Goal: Task Accomplishment & Management: Complete application form

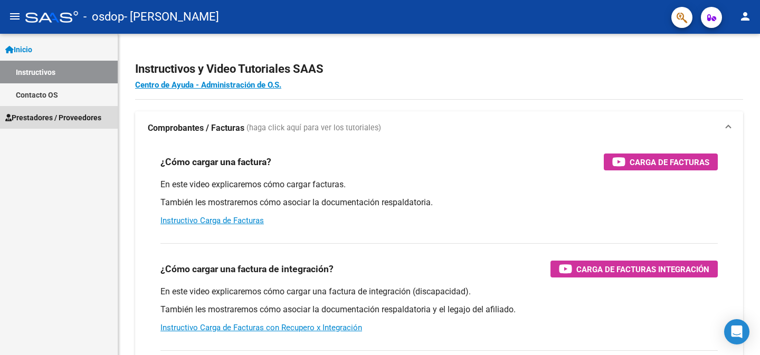
click at [81, 124] on link "Prestadores / Proveedores" at bounding box center [59, 117] width 118 height 23
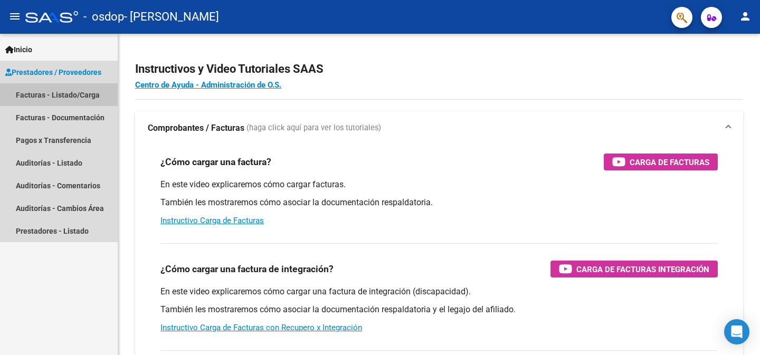
drag, startPoint x: 82, startPoint y: 102, endPoint x: 76, endPoint y: 99, distance: 6.6
click at [81, 102] on link "Facturas - Listado/Carga" at bounding box center [59, 94] width 118 height 23
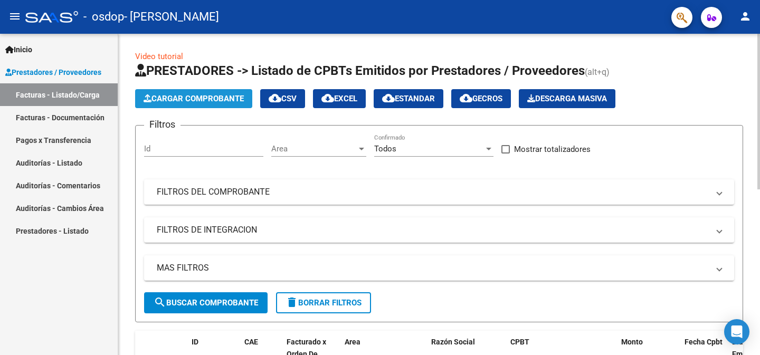
click at [206, 103] on button "Cargar Comprobante" at bounding box center [193, 98] width 117 height 19
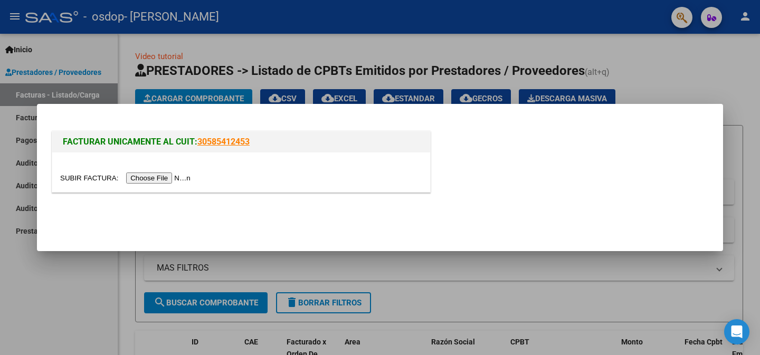
click at [147, 181] on input "file" at bounding box center [127, 178] width 134 height 11
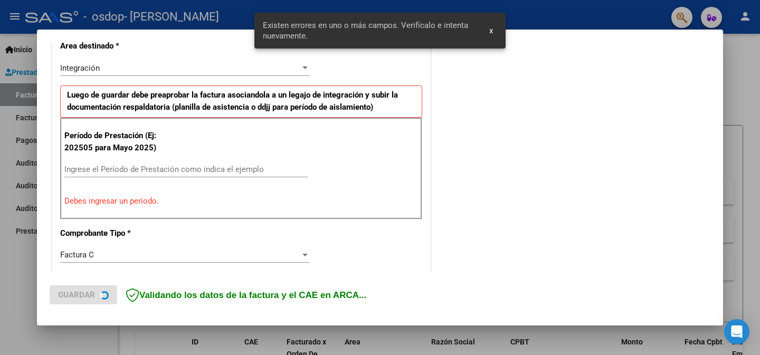
scroll to position [251, 0]
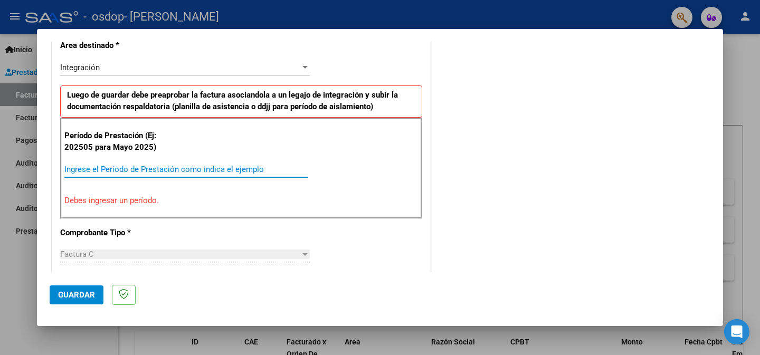
click at [196, 165] on input "Ingrese el Período de Prestación como indica el ejemplo" at bounding box center [186, 170] width 244 height 10
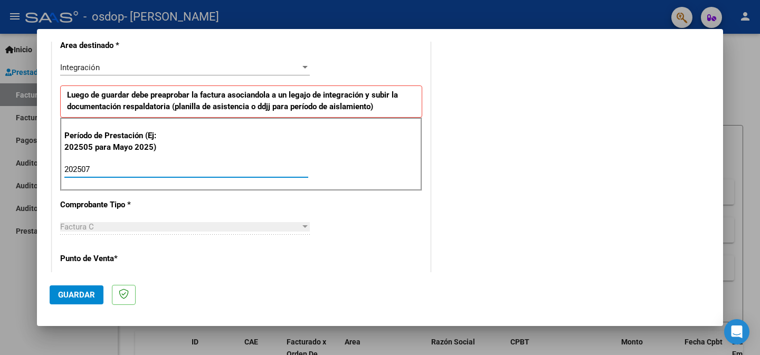
type input "202506"
click at [277, 208] on div "CUIT * 27-38715646-7 Ingresar CUIT ANALISIS PRESTADOR [PERSON_NAME] [PERSON_NAM…" at bounding box center [241, 320] width 378 height 794
click at [282, 225] on div "Factura C" at bounding box center [180, 227] width 240 height 10
click at [81, 296] on span "Guardar" at bounding box center [76, 295] width 37 height 10
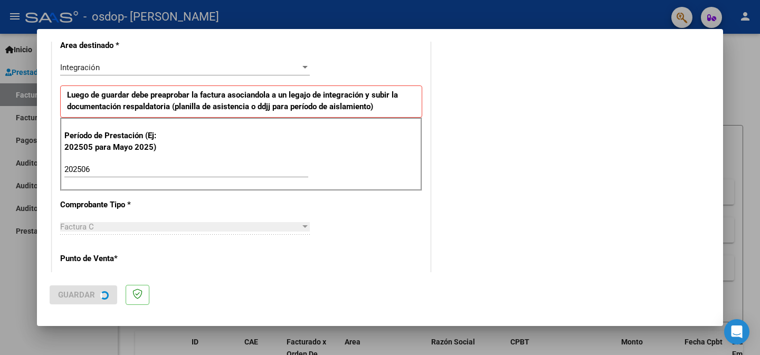
scroll to position [0, 0]
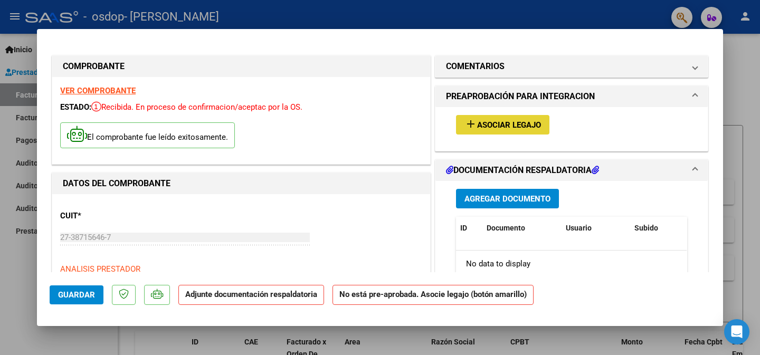
click at [492, 120] on span "Asociar Legajo" at bounding box center [509, 125] width 64 height 10
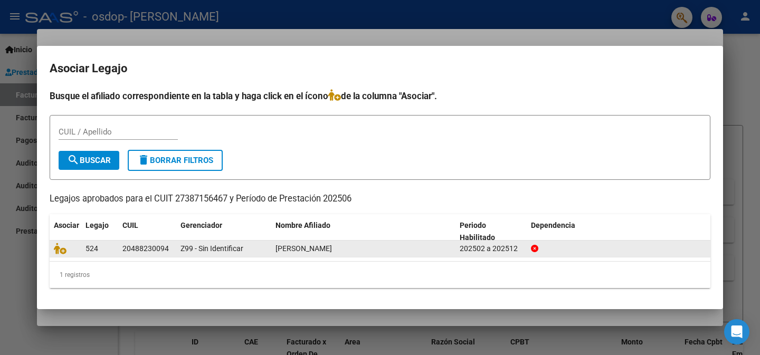
click at [244, 250] on div "Z99 - Sin Identificar" at bounding box center [224, 249] width 87 height 12
click at [188, 250] on span "Z99 - Sin Identificar" at bounding box center [212, 248] width 63 height 8
click at [266, 241] on datatable-body-cell "Z99 - Sin Identificar" at bounding box center [223, 249] width 95 height 16
click at [261, 244] on div "Z99 - Sin Identificar" at bounding box center [224, 249] width 87 height 12
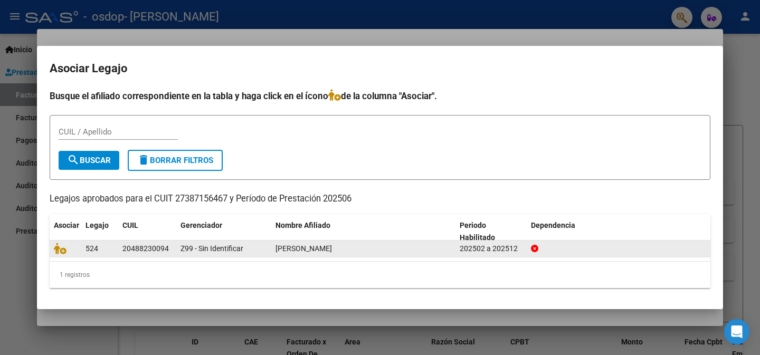
click at [261, 244] on div "Z99 - Sin Identificar" at bounding box center [224, 249] width 87 height 12
click at [64, 252] on icon at bounding box center [60, 249] width 13 height 12
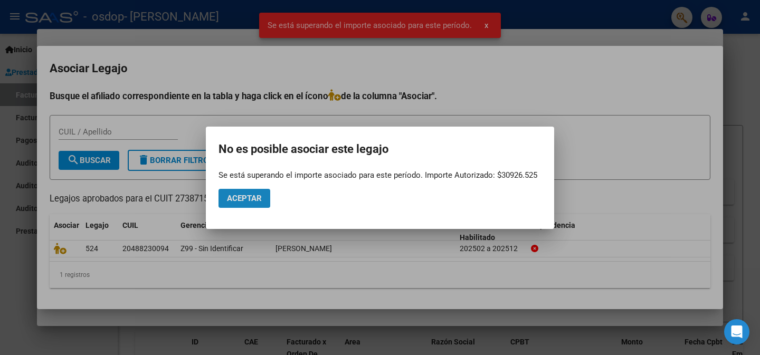
click at [234, 198] on span "Aceptar" at bounding box center [244, 199] width 35 height 10
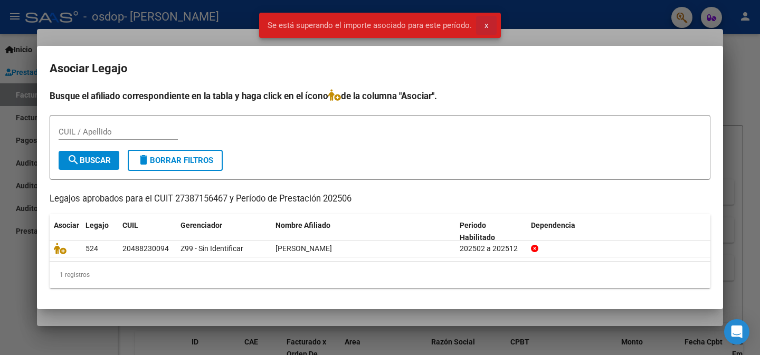
click at [489, 24] on button "x" at bounding box center [486, 25] width 21 height 19
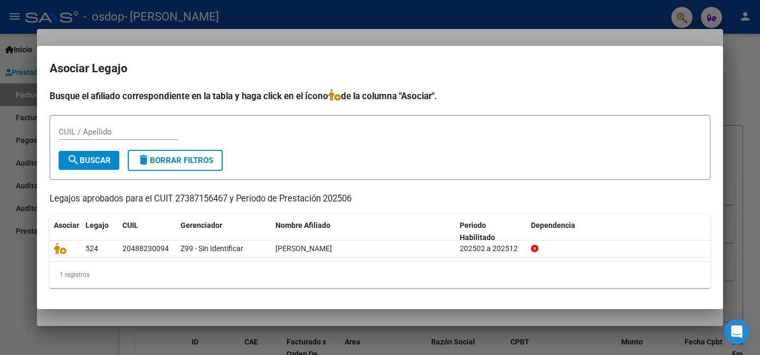
click at [652, 37] on div at bounding box center [380, 177] width 760 height 355
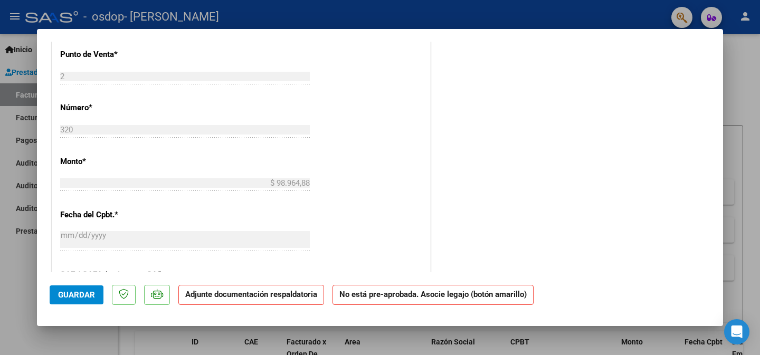
scroll to position [443, 0]
click at [85, 127] on input "320" at bounding box center [185, 130] width 250 height 10
click at [92, 179] on input "$ 98.964,88" at bounding box center [185, 183] width 250 height 10
click at [115, 235] on input "[DATE]" at bounding box center [185, 239] width 250 height 17
click at [422, 181] on div "CUIT * 27-38715646-7 Ingresar CUIT ANALISIS PRESTADOR [PERSON_NAME] [PERSON_NAM…" at bounding box center [241, 132] width 378 height 762
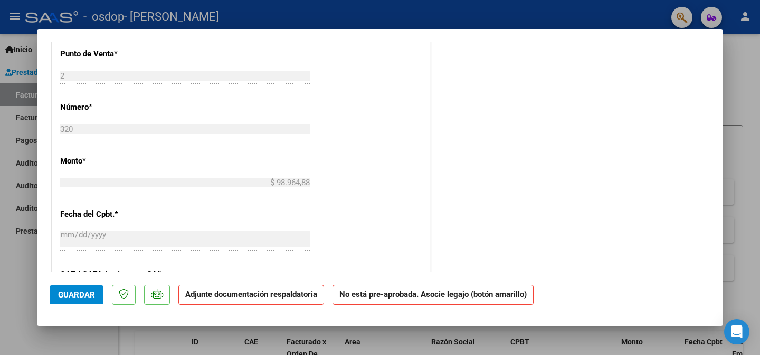
click at [407, 244] on div "CUIT * 27-38715646-7 Ingresar CUIT ANALISIS PRESTADOR [PERSON_NAME] [PERSON_NAM…" at bounding box center [241, 132] width 378 height 762
click at [616, 168] on div "COMENTARIOS Comentarios del Prestador / Gerenciador: PREAPROBACIÓN PARA INTEGRA…" at bounding box center [572, 62] width 278 height 905
click at [707, 126] on div "COMENTARIOS Comentarios del Prestador / Gerenciador: PREAPROBACIÓN PARA INTEGRA…" at bounding box center [572, 62] width 278 height 905
click at [515, 137] on div "COMENTARIOS Comentarios del Prestador / Gerenciador: PREAPROBACIÓN PARA INTEGRA…" at bounding box center [572, 62] width 278 height 905
click at [73, 297] on span "Guardar" at bounding box center [76, 295] width 37 height 10
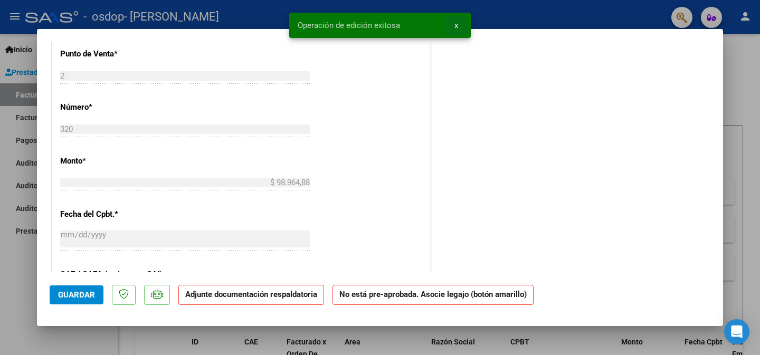
click at [455, 28] on span "x" at bounding box center [456, 26] width 4 height 10
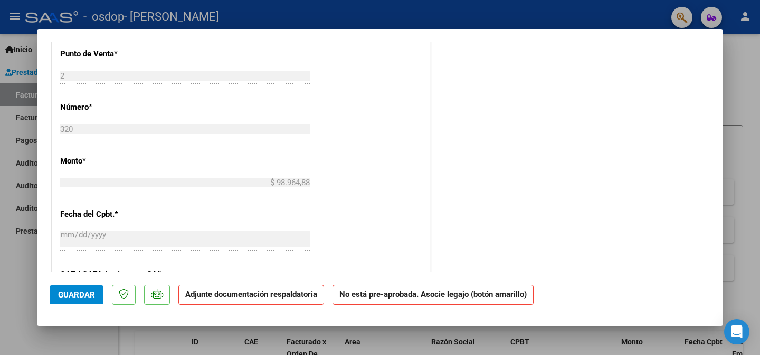
type input "$ 0,00"
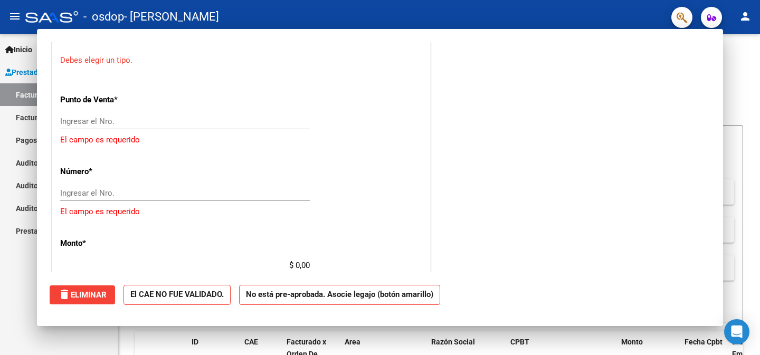
scroll to position [0, 0]
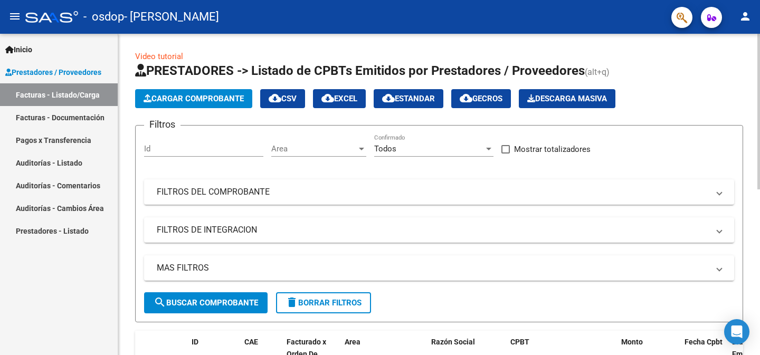
click at [760, 161] on div at bounding box center [758, 112] width 3 height 156
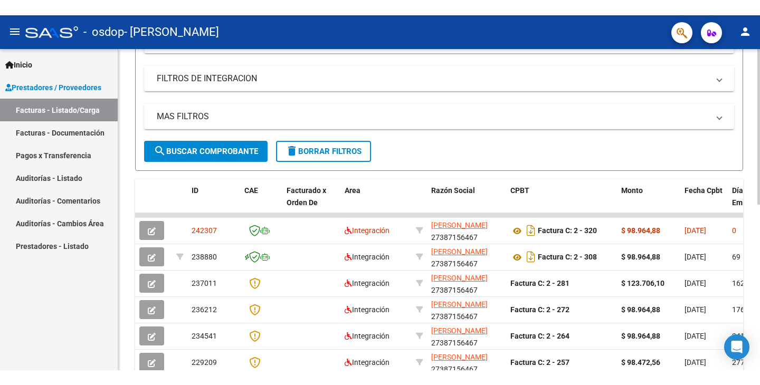
scroll to position [169, 0]
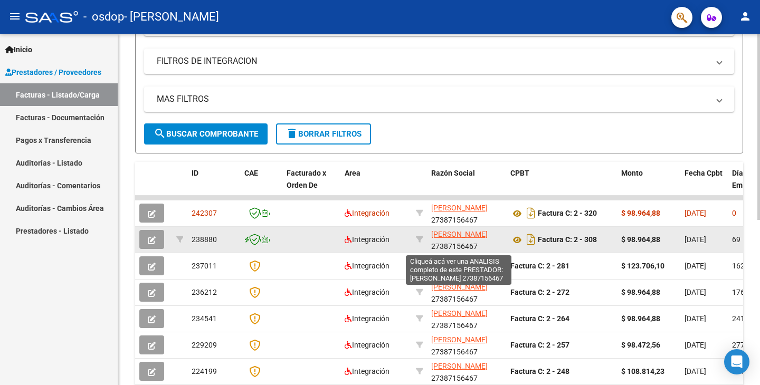
click at [452, 238] on span "[PERSON_NAME]" at bounding box center [459, 234] width 56 height 8
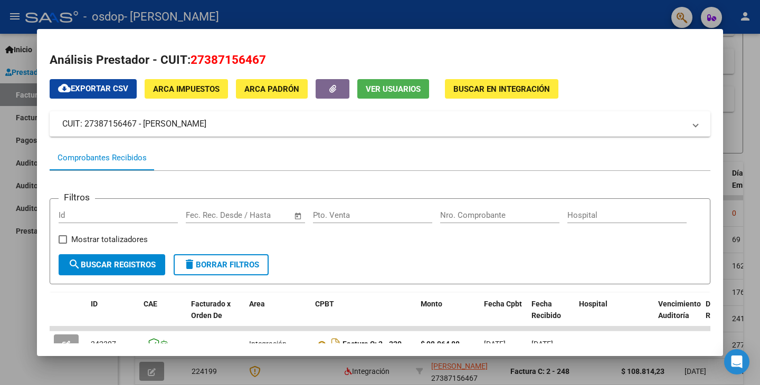
click at [472, 258] on form "Filtros Id Fecha inicio – Fecha fin Fec. Rec. Desde / Hasta Pto. Venta Nro. Com…" at bounding box center [380, 241] width 661 height 86
click at [337, 92] on button "button" at bounding box center [333, 89] width 34 height 20
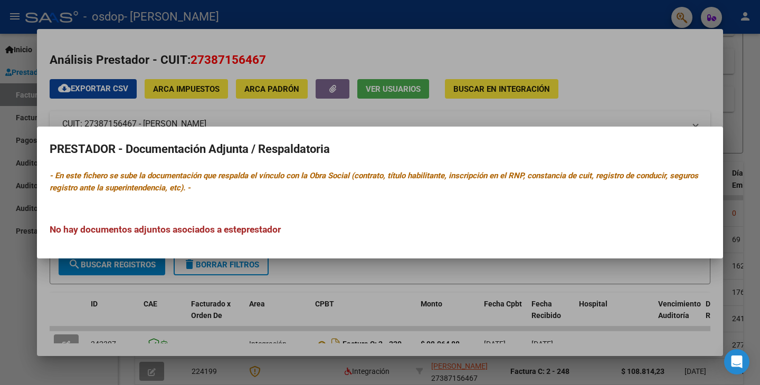
click at [655, 81] on div at bounding box center [380, 192] width 760 height 385
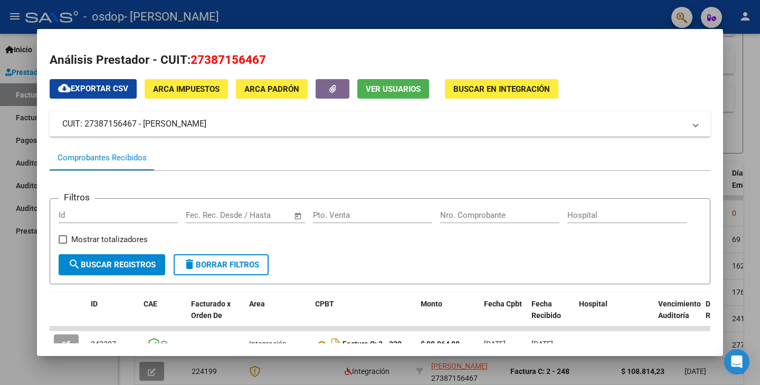
click at [368, 63] on h2 "Análisis Prestador - CUIT: 27387156467" at bounding box center [380, 60] width 661 height 18
click at [736, 73] on div at bounding box center [380, 192] width 760 height 385
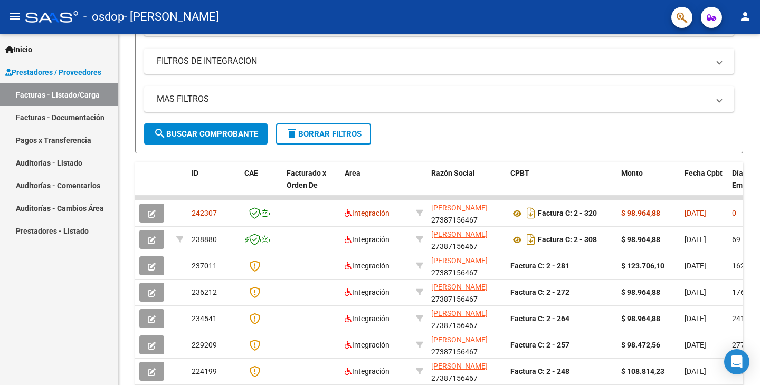
click at [94, 120] on link "Facturas - Documentación" at bounding box center [59, 117] width 118 height 23
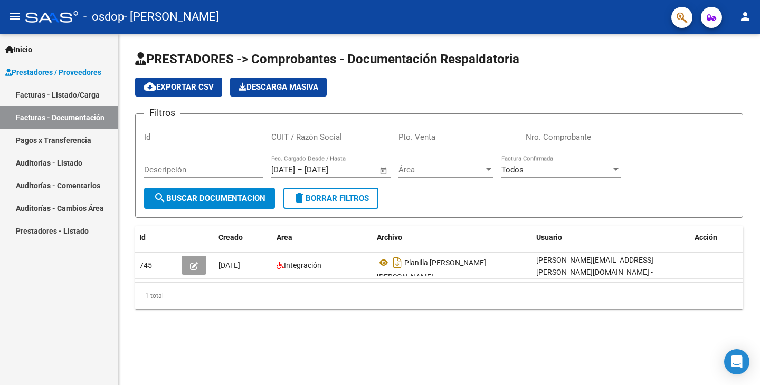
click at [81, 90] on link "Facturas - Listado/Carga" at bounding box center [59, 94] width 118 height 23
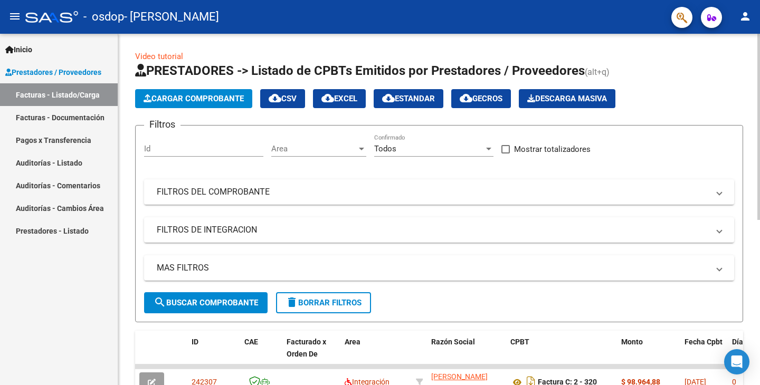
click at [760, 276] on div at bounding box center [758, 210] width 3 height 352
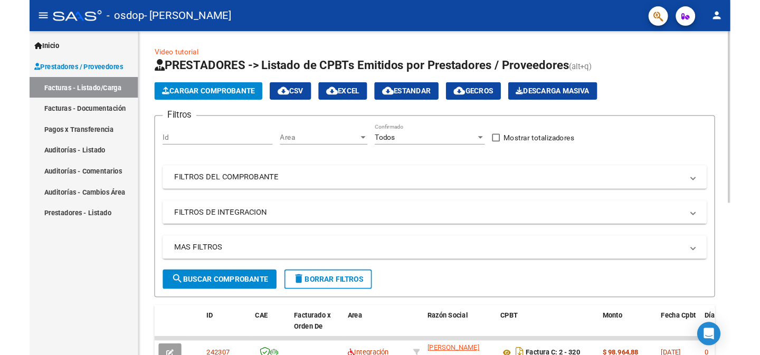
scroll to position [312, 0]
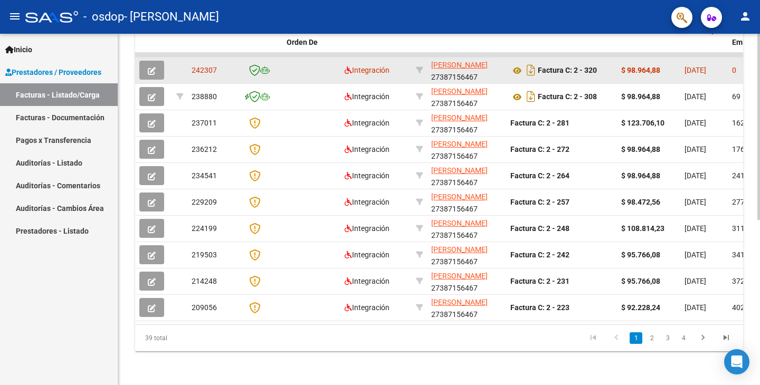
click at [690, 74] on span "[DATE]" at bounding box center [696, 70] width 22 height 8
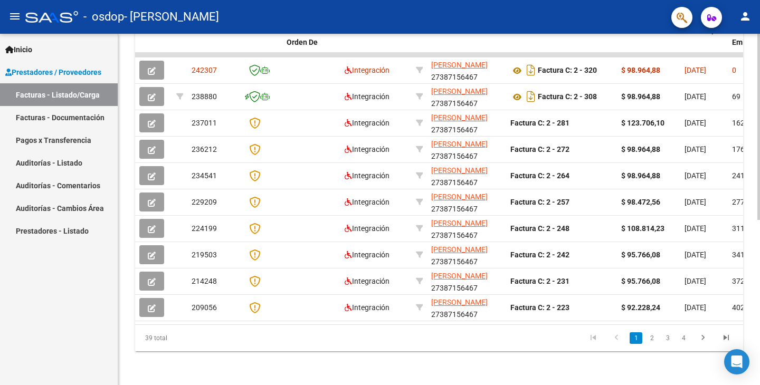
drag, startPoint x: 427, startPoint y: 332, endPoint x: 504, endPoint y: 338, distance: 77.9
click at [504, 339] on datatable-pager "1 2 3 4" at bounding box center [499, 338] width 478 height 18
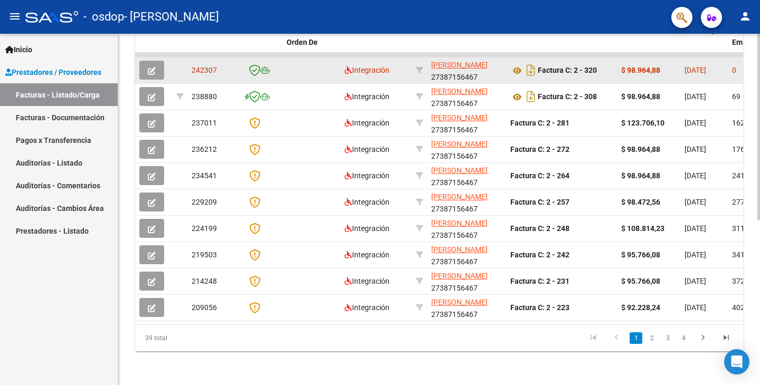
click at [701, 78] on datatable-body-cell "[DATE]" at bounding box center [704, 71] width 48 height 26
click at [151, 69] on icon "button" at bounding box center [152, 71] width 8 height 8
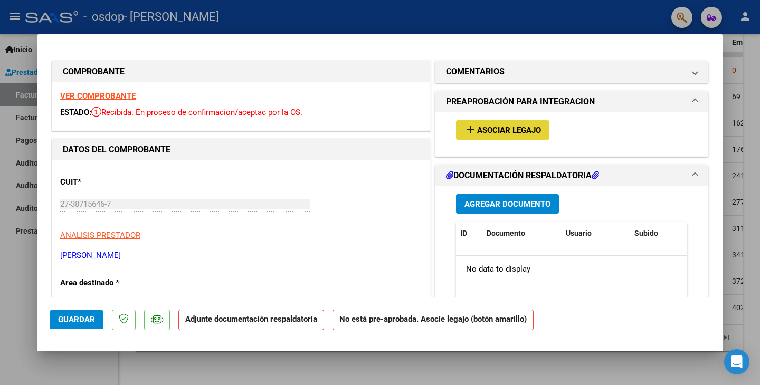
click at [496, 128] on span "Asociar Legajo" at bounding box center [509, 131] width 64 height 10
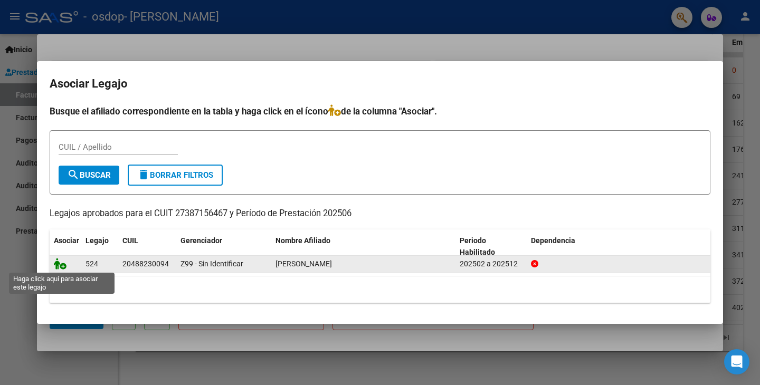
click at [60, 268] on icon at bounding box center [60, 264] width 13 height 12
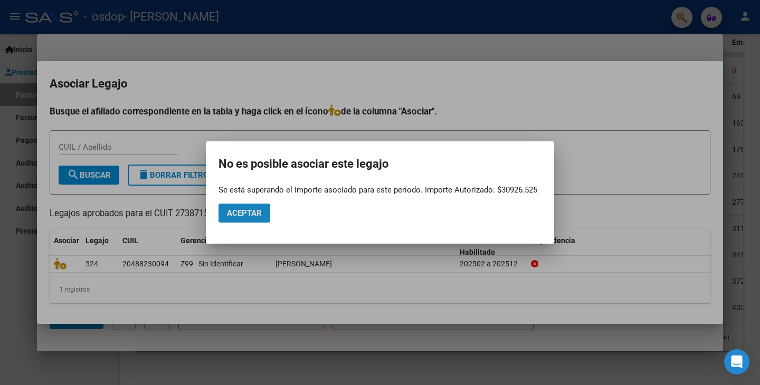
click at [238, 219] on button "Aceptar" at bounding box center [245, 213] width 52 height 19
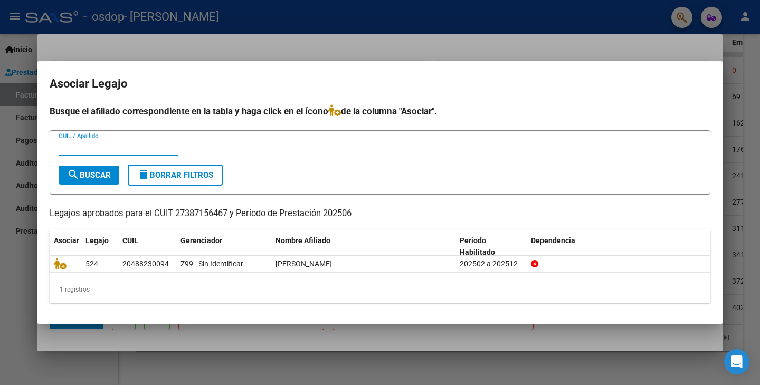
click at [157, 150] on input "CUIL / Apellido" at bounding box center [118, 148] width 119 height 10
type input "20488230094"
click at [100, 170] on button "search Buscar" at bounding box center [89, 175] width 61 height 19
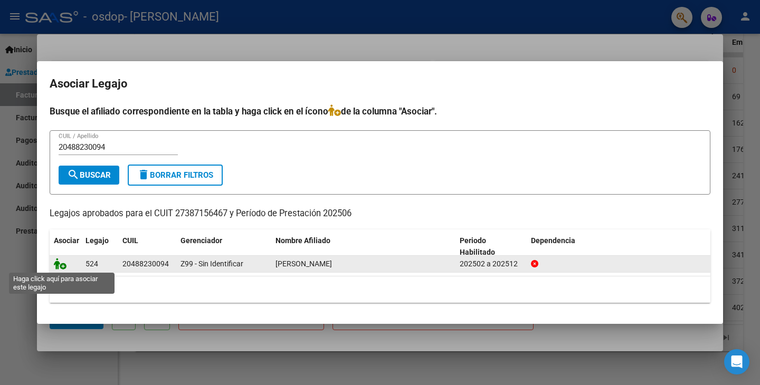
click at [60, 265] on icon at bounding box center [60, 264] width 13 height 12
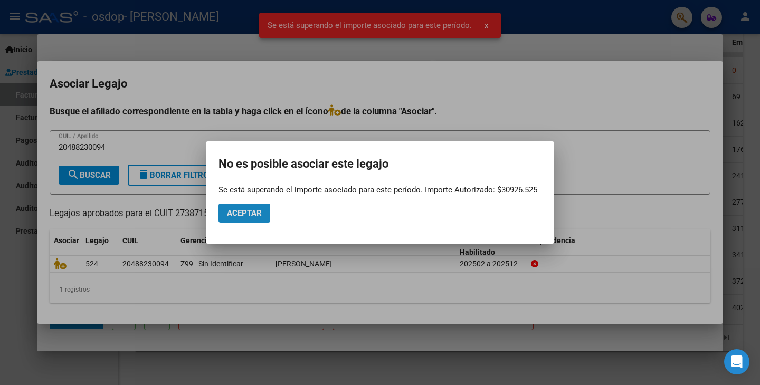
click at [225, 216] on button "Aceptar" at bounding box center [245, 213] width 52 height 19
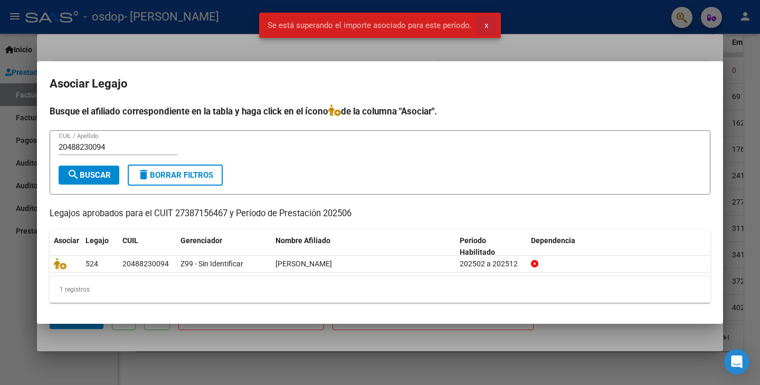
click at [488, 27] on button "x" at bounding box center [486, 25] width 21 height 19
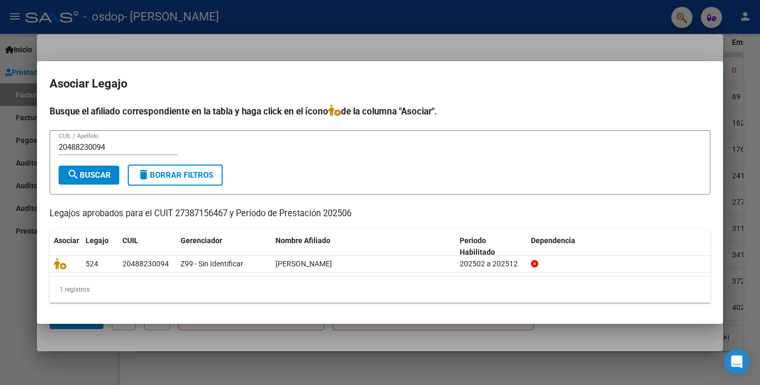
click at [485, 70] on mat-dialog-container "Asociar Legajo Busque el afiliado correspondiente en la tabla y haga click en e…" at bounding box center [380, 192] width 686 height 263
click at [753, 57] on div at bounding box center [380, 192] width 760 height 385
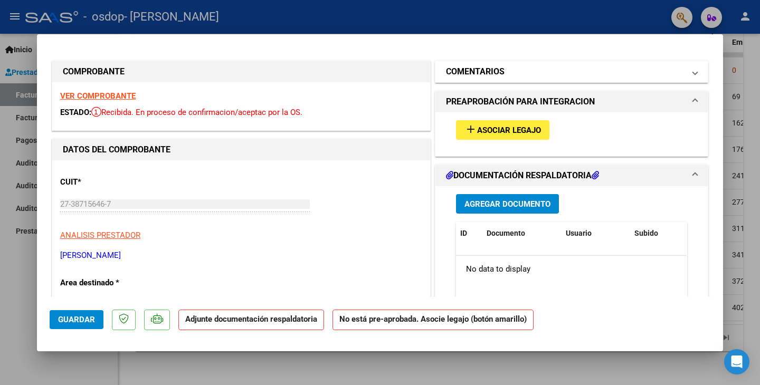
click at [698, 75] on mat-expansion-panel-header "COMENTARIOS" at bounding box center [571, 71] width 272 height 21
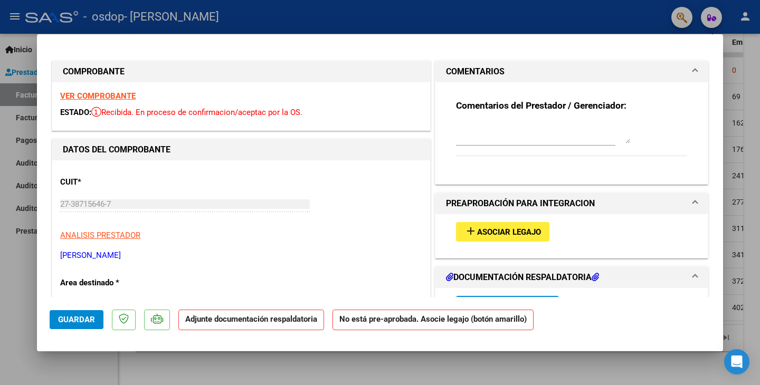
click at [698, 75] on mat-expansion-panel-header "COMENTARIOS" at bounding box center [571, 71] width 272 height 21
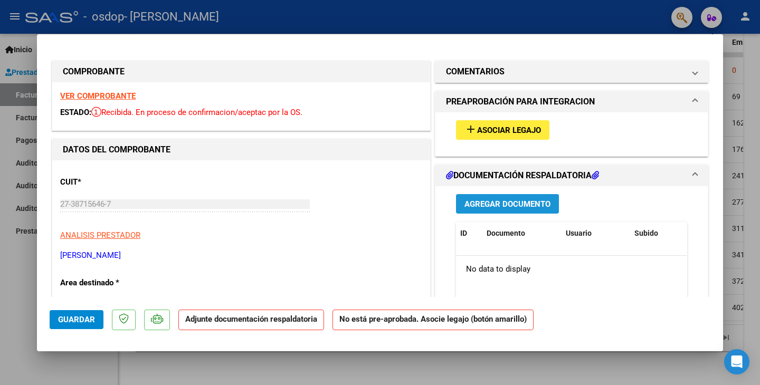
click at [539, 195] on button "Agregar Documento" at bounding box center [507, 204] width 103 height 20
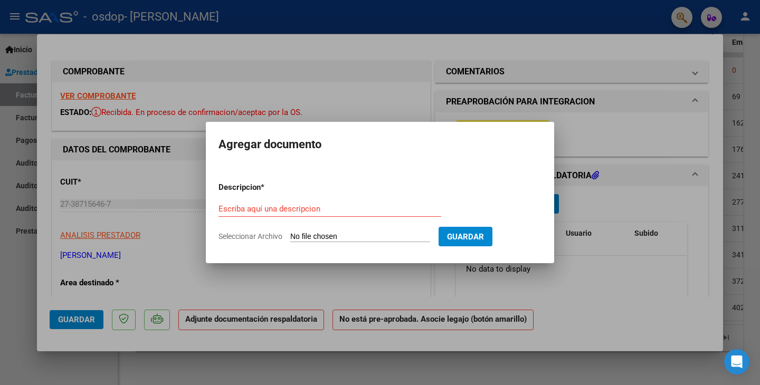
click at [349, 229] on form "Descripcion * Escriba aquí una descripcion Seleccionar Archivo Guardar" at bounding box center [380, 212] width 323 height 77
click at [343, 209] on input "Escriba aquí una descripcion" at bounding box center [330, 209] width 223 height 10
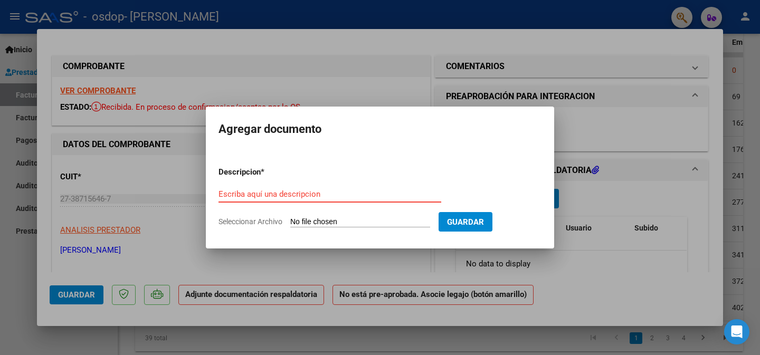
click at [406, 196] on input "Escriba aquí una descripcion" at bounding box center [330, 195] width 223 height 10
click at [470, 219] on span "Guardar" at bounding box center [465, 222] width 37 height 10
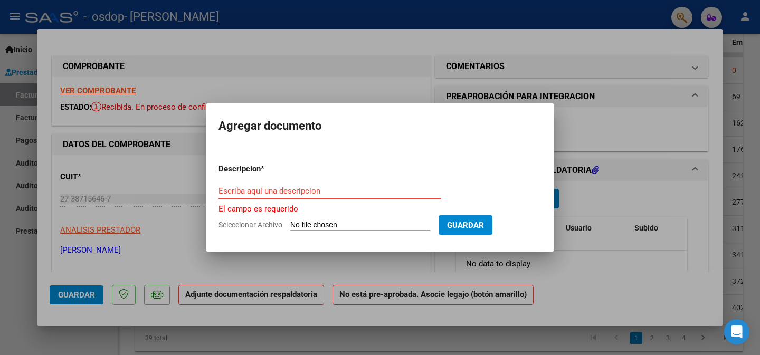
click at [373, 223] on input "Seleccionar Archivo" at bounding box center [360, 226] width 140 height 10
type input "C:\fakepath\[PERSON_NAME].pdf"
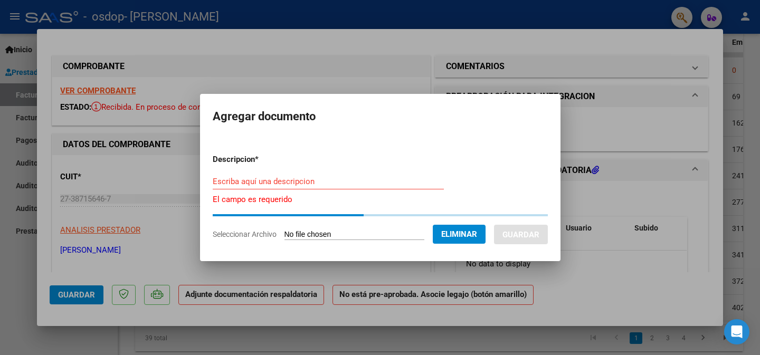
click at [362, 182] on input "Escriba aquí una descripcion" at bounding box center [328, 182] width 231 height 10
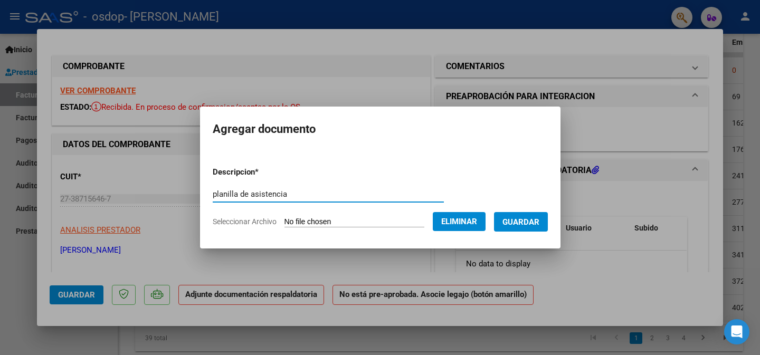
type input "planilla de asistencia"
click at [527, 217] on span "Guardar" at bounding box center [521, 222] width 37 height 10
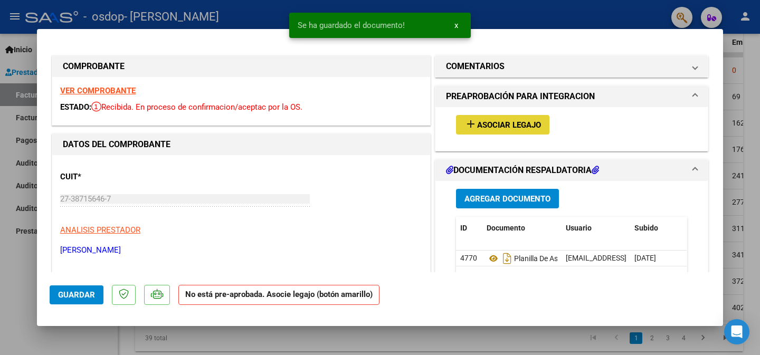
click at [479, 128] on span "Asociar Legajo" at bounding box center [509, 125] width 64 height 10
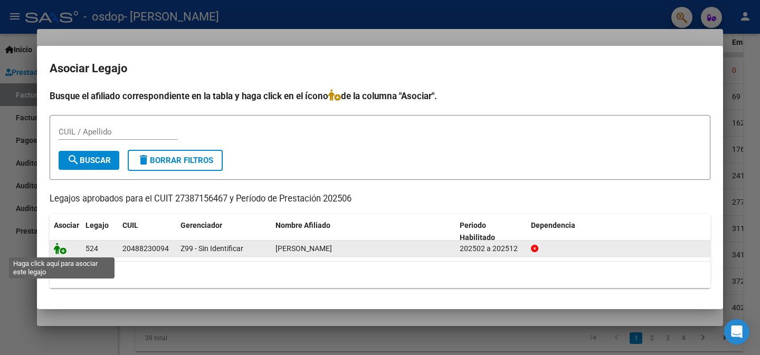
click at [62, 249] on icon at bounding box center [60, 249] width 13 height 12
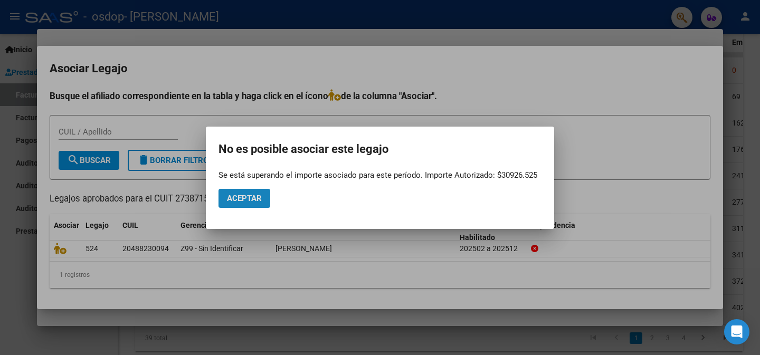
click at [233, 194] on span "Aceptar" at bounding box center [244, 199] width 35 height 10
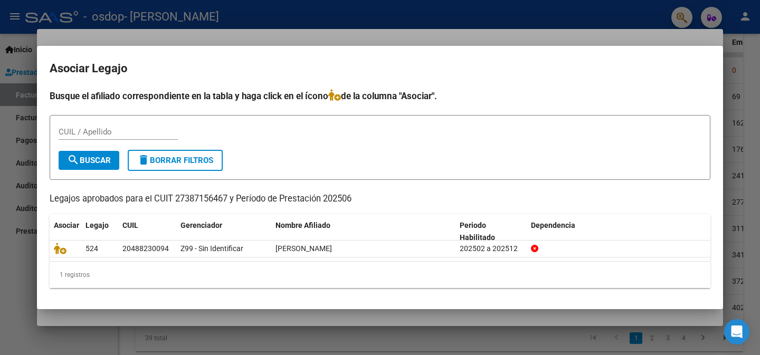
click at [465, 30] on div at bounding box center [380, 177] width 760 height 355
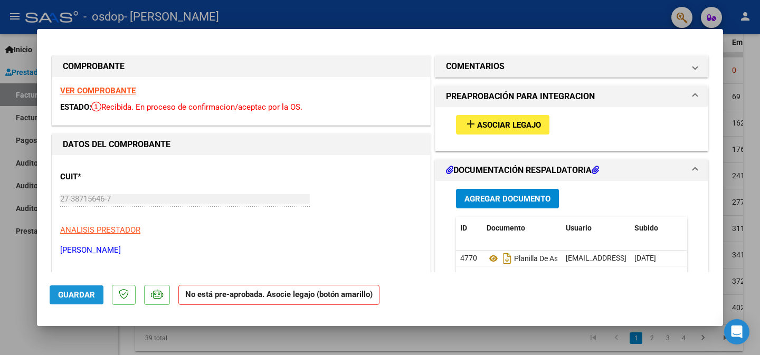
click at [96, 295] on button "Guardar" at bounding box center [77, 295] width 54 height 19
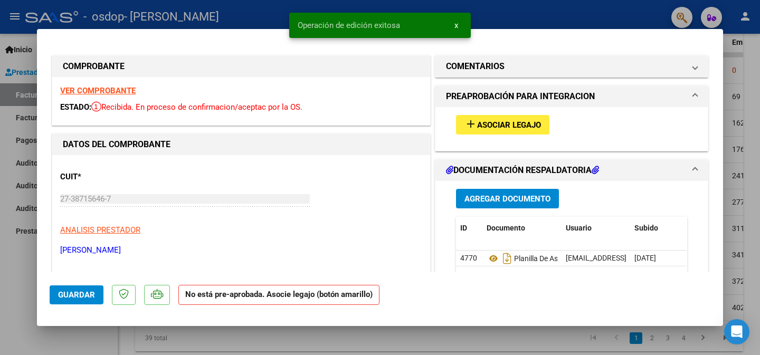
click at [727, 56] on div at bounding box center [380, 177] width 760 height 355
type input "$ 0,00"
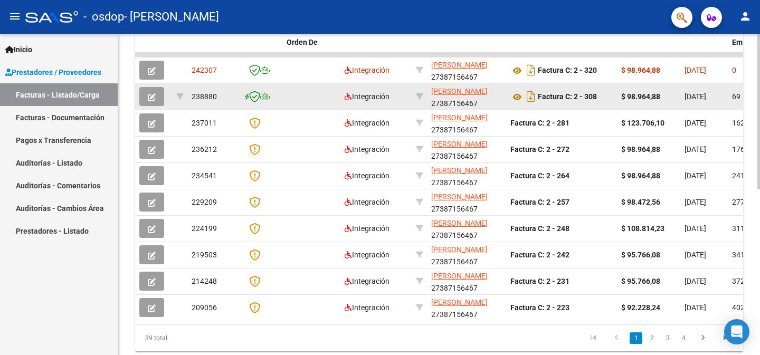
click at [152, 99] on icon "button" at bounding box center [152, 97] width 8 height 8
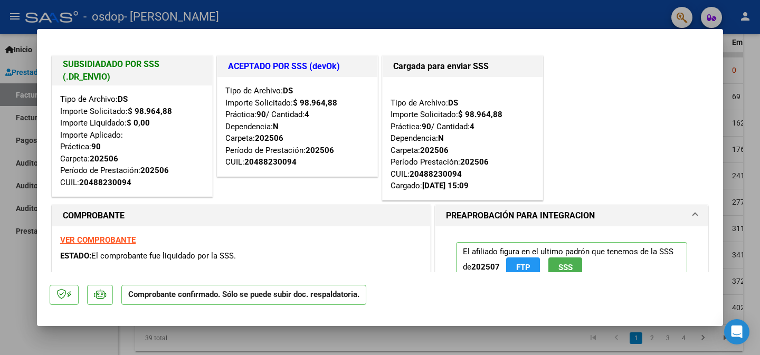
click at [734, 77] on div at bounding box center [380, 177] width 760 height 355
type input "$ 0,00"
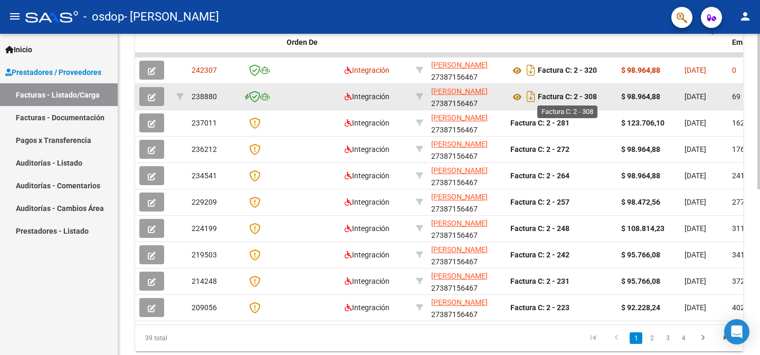
click at [542, 98] on strong "Factura C: 2 - 308" at bounding box center [567, 97] width 59 height 8
click at [520, 98] on icon at bounding box center [517, 97] width 14 height 13
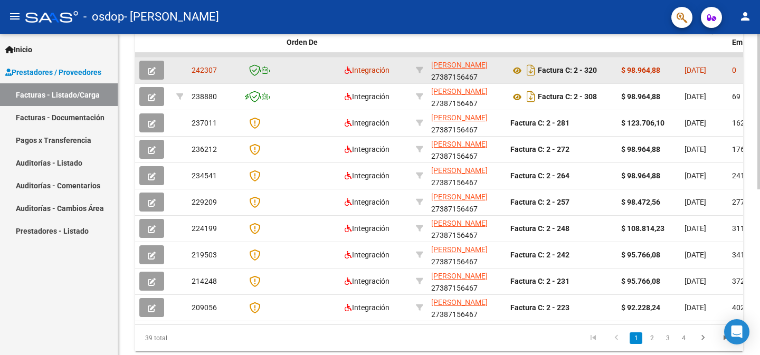
drag, startPoint x: 421, startPoint y: 98, endPoint x: 356, endPoint y: 82, distance: 67.0
click at [405, 83] on datatable-scroller "242307 Integración [PERSON_NAME] 27387156467 Factura C: 2 - 320 $ 98.964,88 [DA…" at bounding box center [439, 187] width 608 height 269
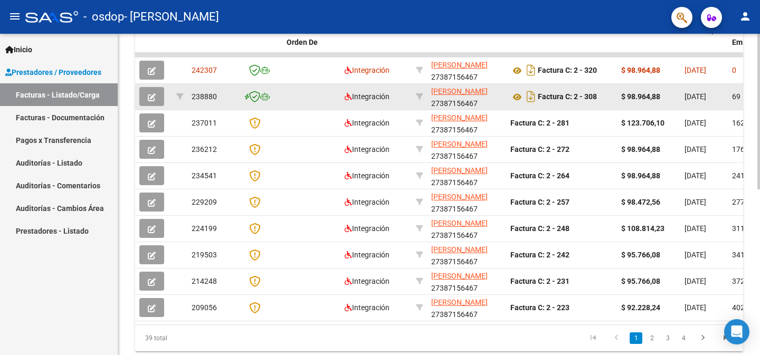
click at [148, 96] on icon "button" at bounding box center [152, 97] width 8 height 8
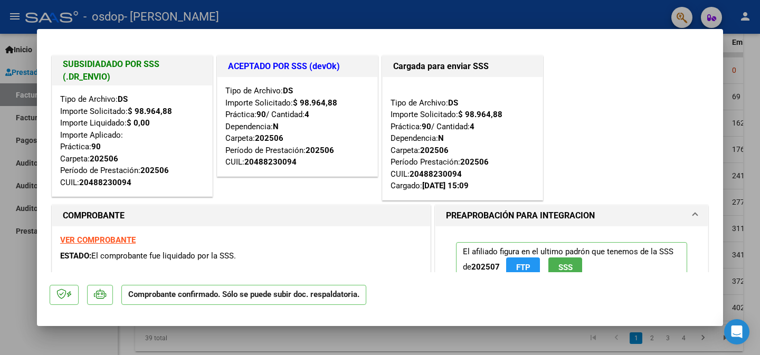
click at [737, 77] on div at bounding box center [380, 177] width 760 height 355
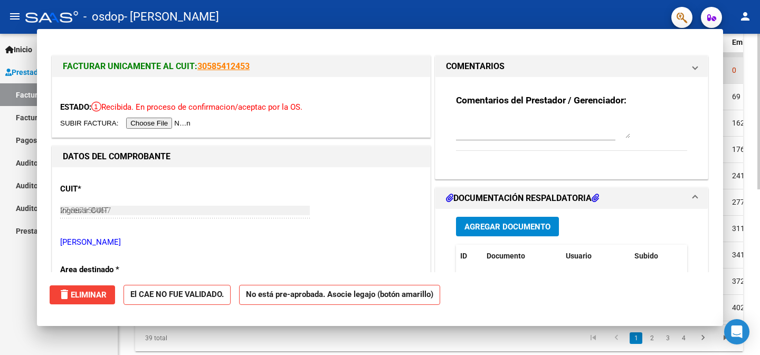
type input "$ 0,00"
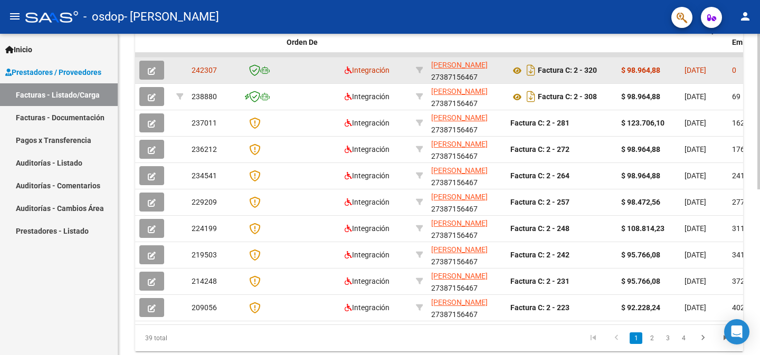
click at [375, 79] on datatable-body-cell "Integración" at bounding box center [375, 71] width 71 height 26
drag, startPoint x: 732, startPoint y: 70, endPoint x: 708, endPoint y: 63, distance: 24.9
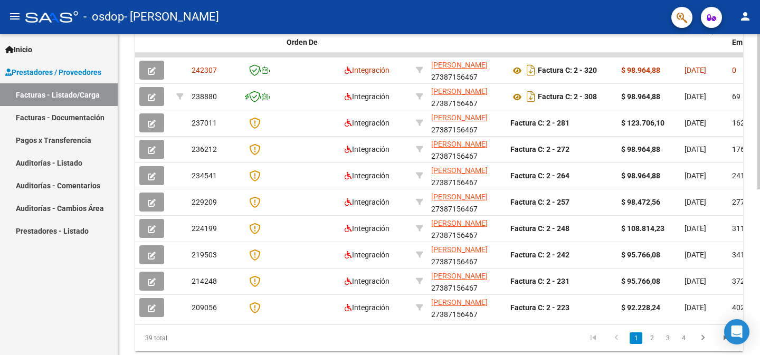
click at [730, 50] on datatable-header-cell "Días desde Emisión" at bounding box center [752, 42] width 48 height 46
click at [734, 48] on datatable-header-cell "Días desde Emisión" at bounding box center [752, 42] width 48 height 46
drag, startPoint x: 735, startPoint y: 48, endPoint x: 686, endPoint y: 45, distance: 48.6
drag, startPoint x: 687, startPoint y: 56, endPoint x: 683, endPoint y: 50, distance: 7.6
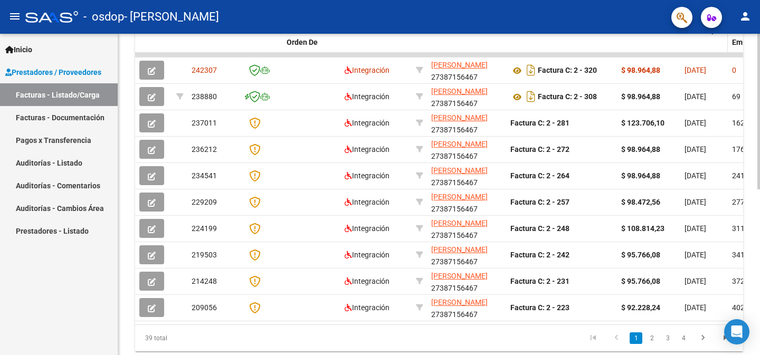
click at [686, 56] on datatable-body-cell at bounding box center [704, 55] width 48 height 4
click at [683, 50] on datatable-header-cell "Fecha Cpbt" at bounding box center [704, 42] width 48 height 46
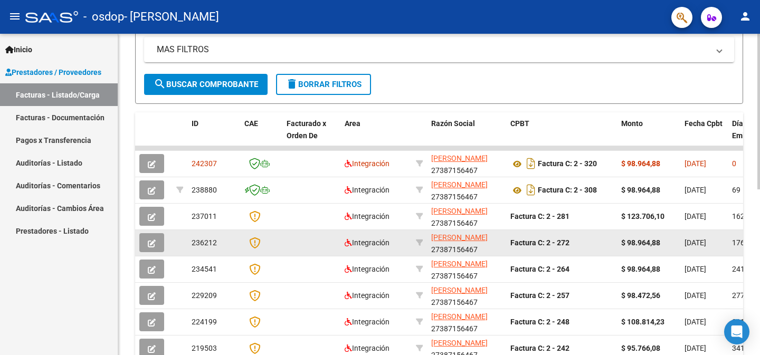
scroll to position [215, 0]
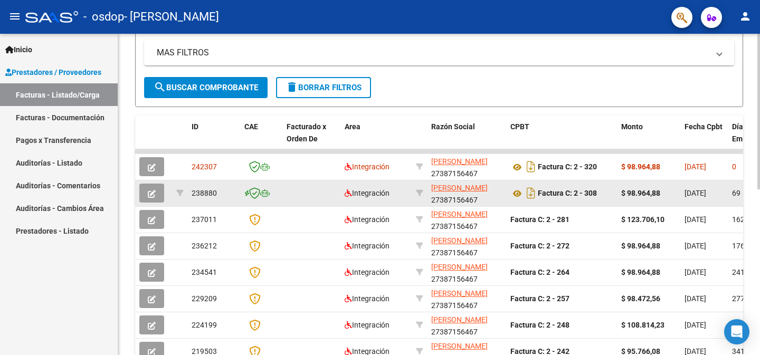
click at [737, 196] on span "69" at bounding box center [736, 193] width 8 height 8
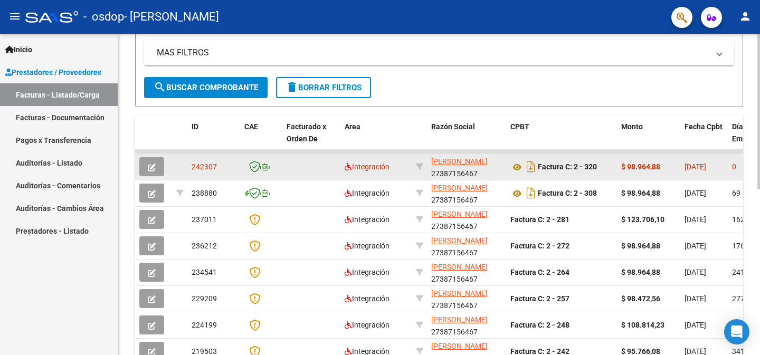
click at [735, 169] on span "0" at bounding box center [734, 167] width 4 height 8
drag, startPoint x: 735, startPoint y: 169, endPoint x: 729, endPoint y: 169, distance: 6.4
click at [729, 169] on datatable-body-cell "0" at bounding box center [752, 167] width 48 height 26
click at [155, 164] on icon "button" at bounding box center [152, 168] width 8 height 8
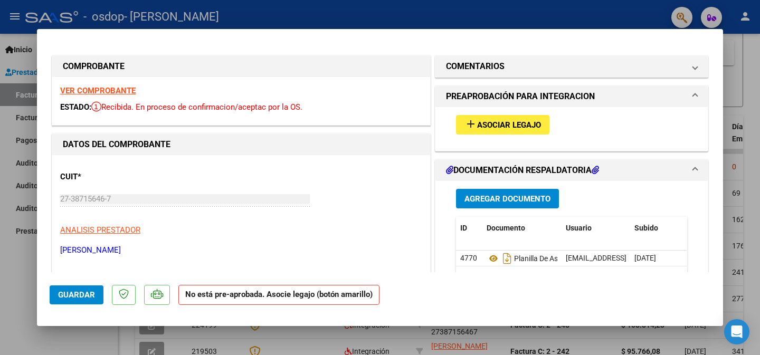
click at [524, 128] on span "Asociar Legajo" at bounding box center [509, 125] width 64 height 10
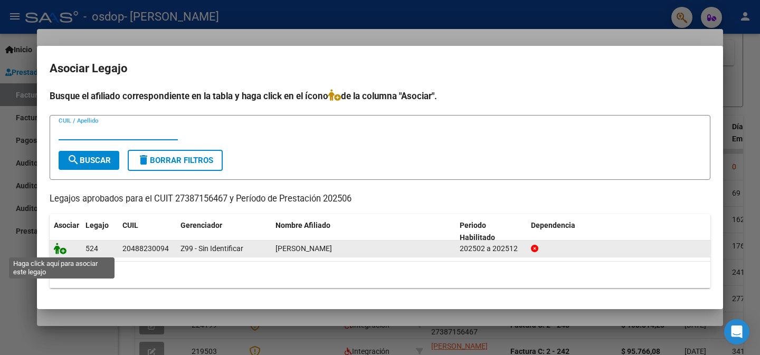
click at [62, 251] on icon at bounding box center [60, 249] width 13 height 12
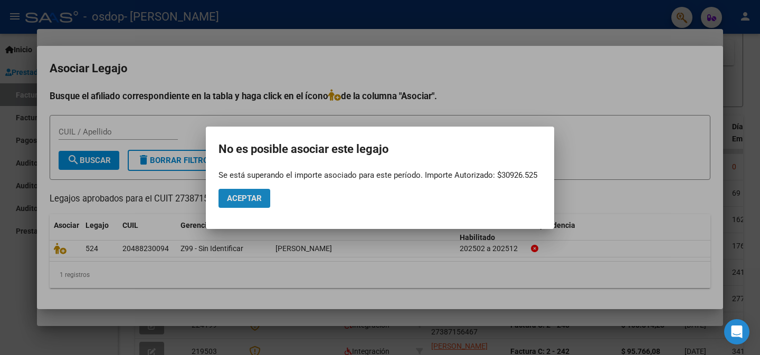
click at [234, 202] on span "Aceptar" at bounding box center [244, 199] width 35 height 10
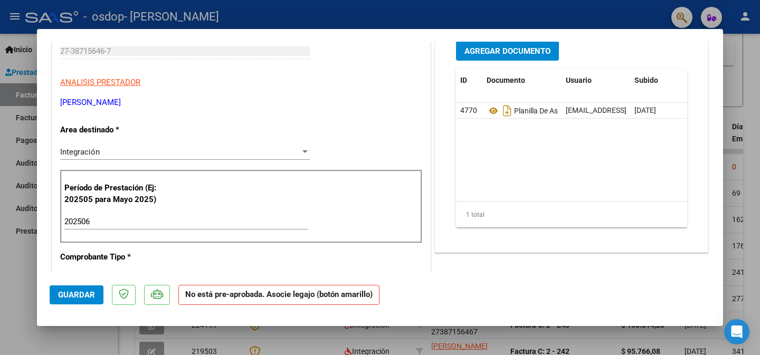
scroll to position [169, 0]
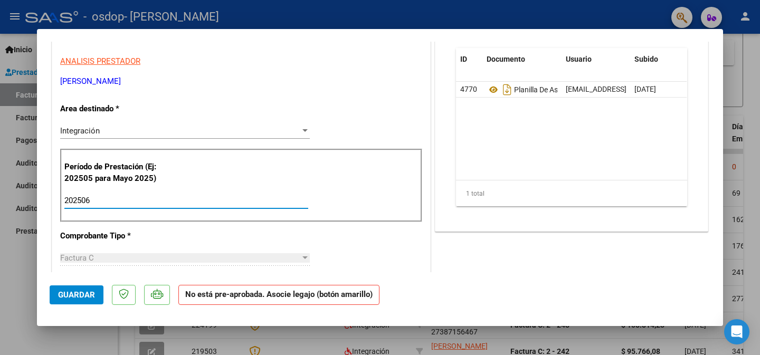
click at [132, 196] on input "202506" at bounding box center [186, 201] width 244 height 10
type input "202507"
click at [53, 299] on button "Guardar" at bounding box center [77, 295] width 54 height 19
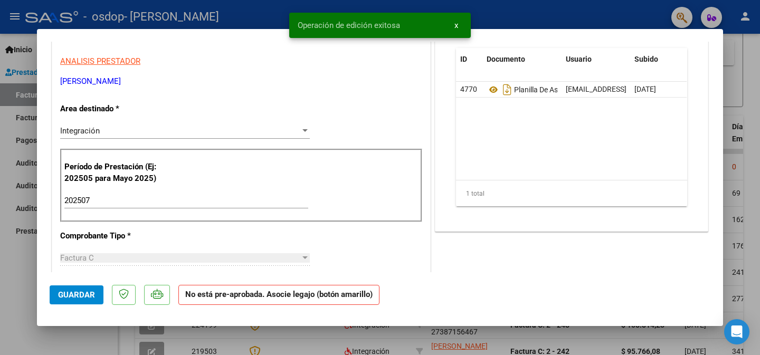
click at [529, 143] on datatable-body "4770 Planilla De Asistencia [EMAIL_ADDRESS][DOMAIN_NAME] - . [PERSON_NAME] [DAT…" at bounding box center [571, 131] width 231 height 98
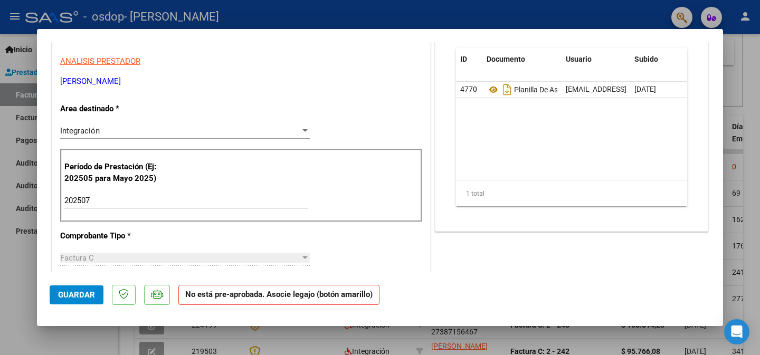
click at [273, 296] on strong "No está pre-aprobada. Asocie legajo (botón amarillo)" at bounding box center [278, 295] width 201 height 21
drag, startPoint x: 420, startPoint y: 163, endPoint x: 419, endPoint y: 196, distance: 33.3
click at [419, 199] on div "Período de Prestación (Ej: 202505 para [DATE]) 202507 Ingrese el Período de Pre…" at bounding box center [241, 186] width 362 height 74
type input "$ 0,00"
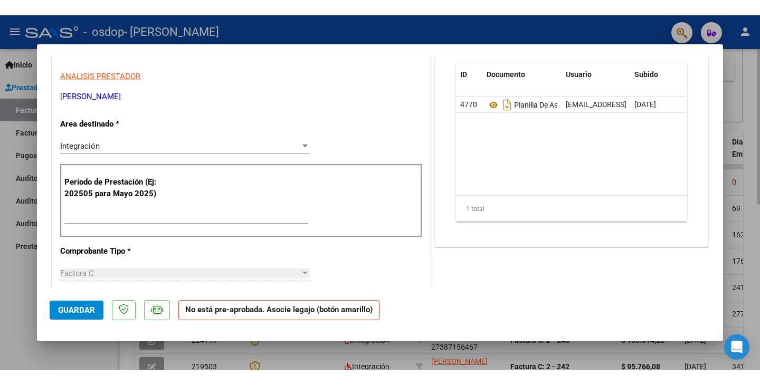
scroll to position [0, 0]
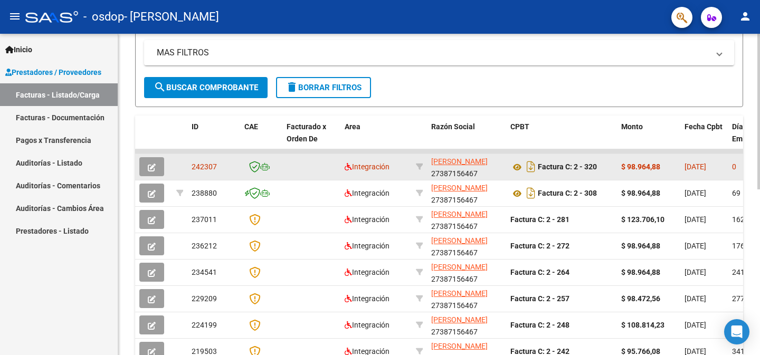
click at [155, 165] on icon "button" at bounding box center [152, 168] width 8 height 8
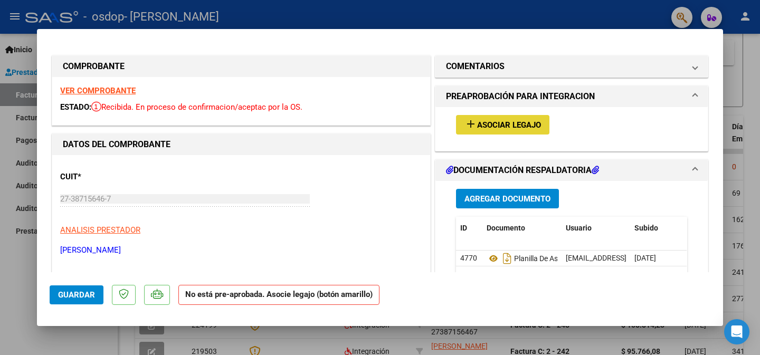
click at [486, 126] on span "Asociar Legajo" at bounding box center [509, 125] width 64 height 10
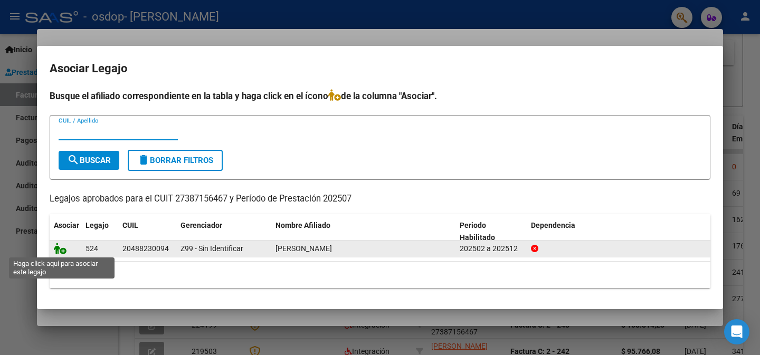
click at [63, 250] on icon at bounding box center [60, 249] width 13 height 12
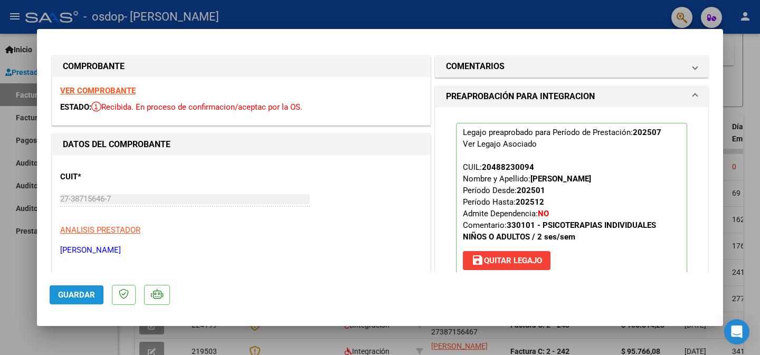
click at [56, 297] on button "Guardar" at bounding box center [77, 295] width 54 height 19
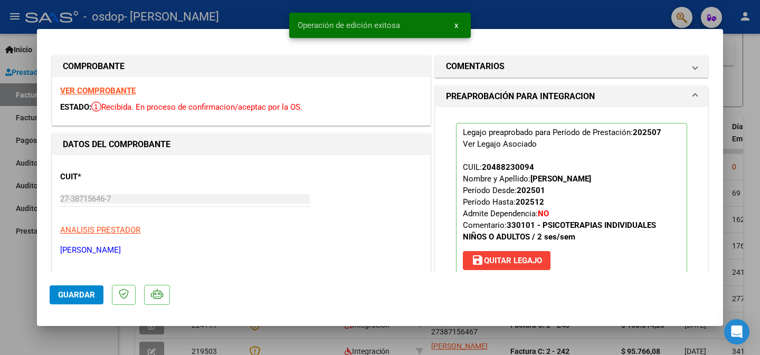
type input "$ 0,00"
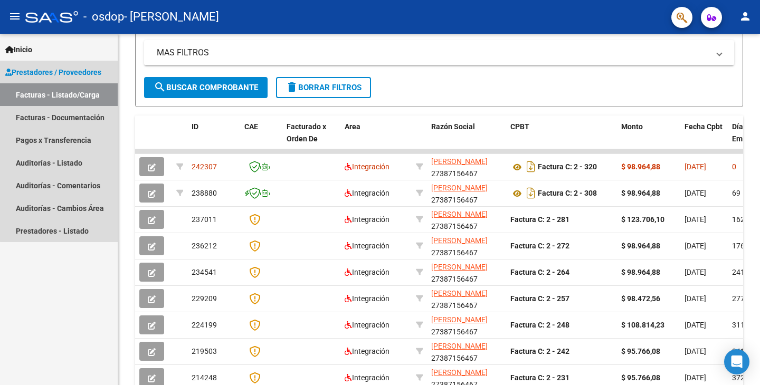
click at [91, 94] on link "Facturas - Listado/Carga" at bounding box center [59, 94] width 118 height 23
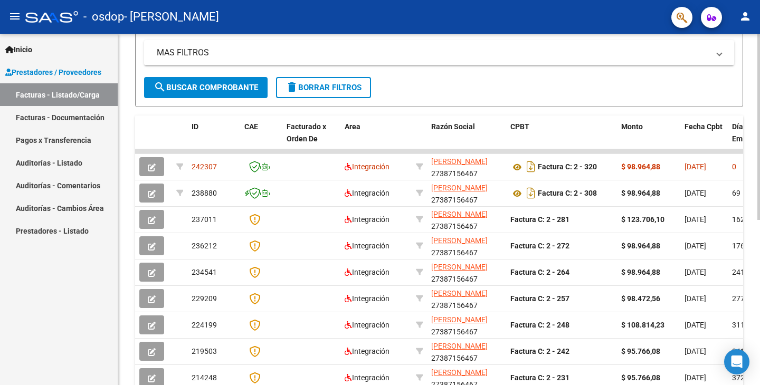
drag, startPoint x: 757, startPoint y: 167, endPoint x: 757, endPoint y: 117, distance: 50.2
click at [758, 117] on div "Video tutorial PRESTADORES -> Listado de CPBTs Emitidos por Prestadores / Prove…" at bounding box center [440, 150] width 645 height 664
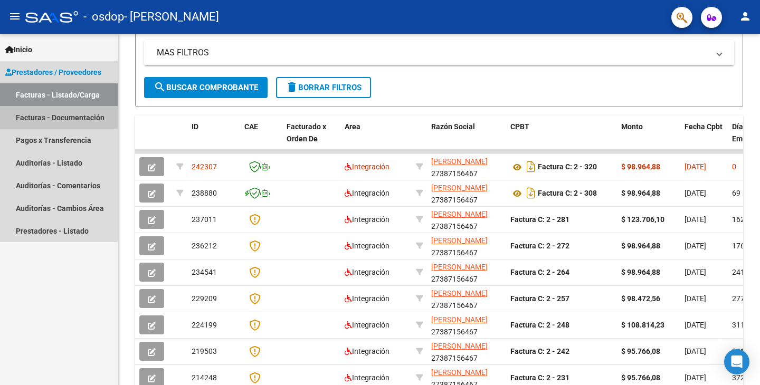
click at [47, 118] on link "Facturas - Documentación" at bounding box center [59, 117] width 118 height 23
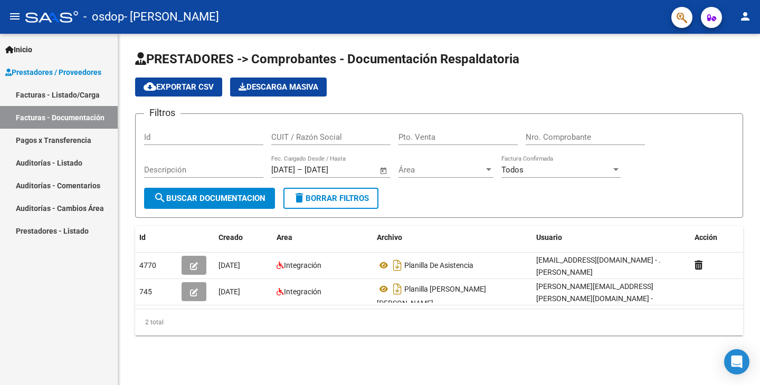
click at [51, 96] on link "Facturas - Listado/Carga" at bounding box center [59, 94] width 118 height 23
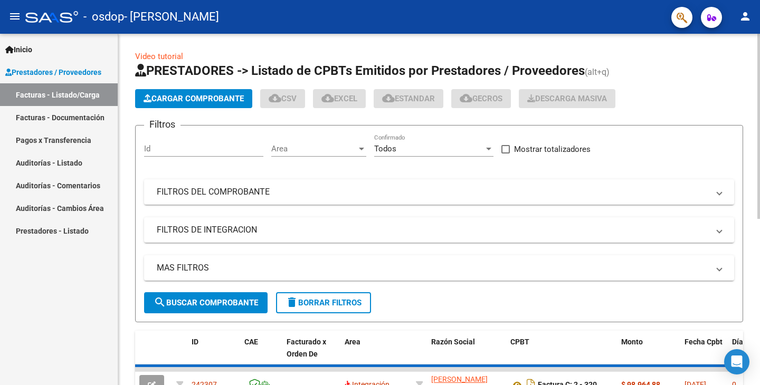
click at [190, 94] on span "Cargar Comprobante" at bounding box center [194, 99] width 100 height 10
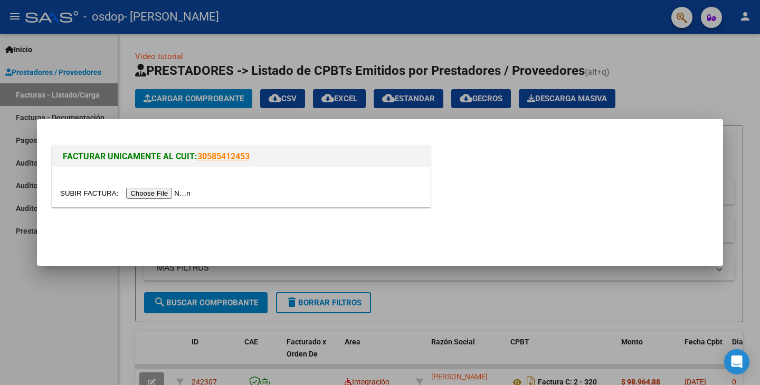
click at [166, 190] on input "file" at bounding box center [127, 193] width 134 height 11
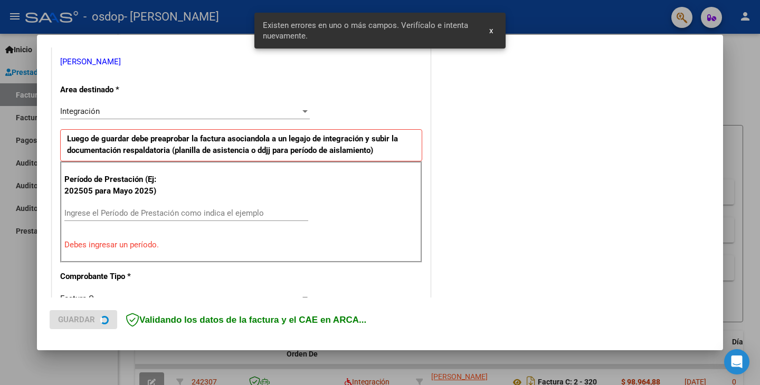
scroll to position [221, 0]
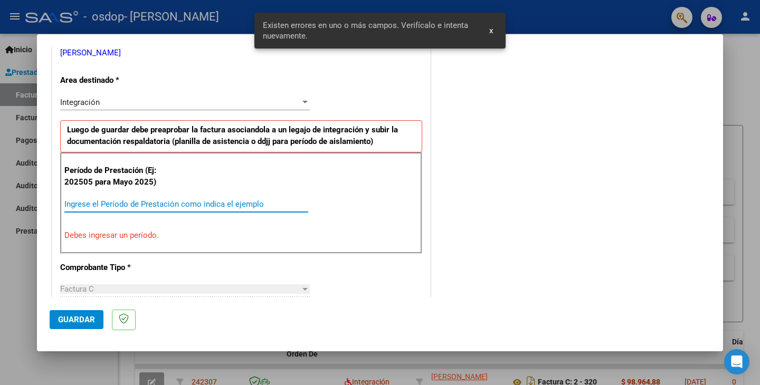
click at [252, 201] on input "Ingrese el Período de Prestación como indica el ejemplo" at bounding box center [186, 205] width 244 height 10
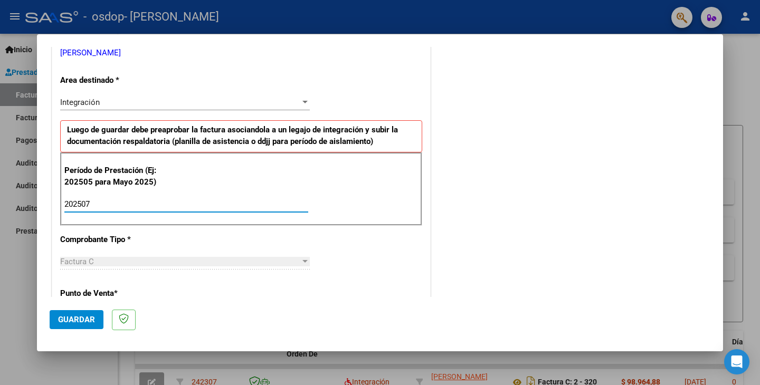
type input "202508"
click at [551, 200] on div "COMENTARIOS Comentarios del Prestador / Gerenciador:" at bounding box center [572, 295] width 278 height 917
click at [487, 288] on div "COMENTARIOS Comentarios del Prestador / Gerenciador:" at bounding box center [572, 295] width 278 height 917
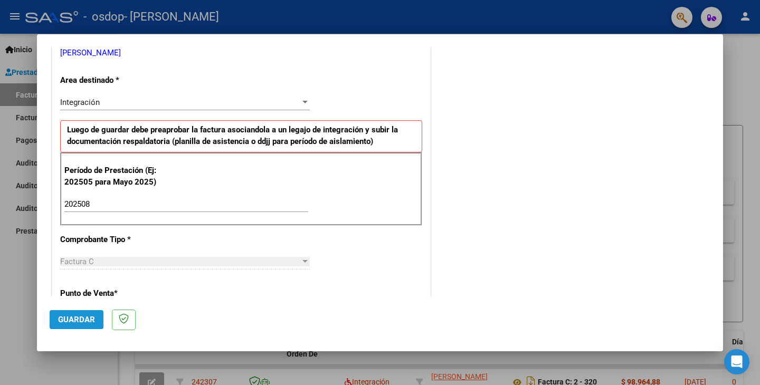
click at [78, 325] on button "Guardar" at bounding box center [77, 319] width 54 height 19
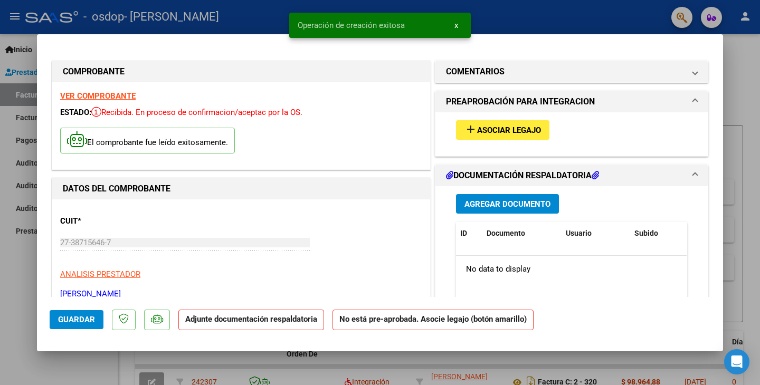
click at [499, 127] on span "Asociar Legajo" at bounding box center [509, 131] width 64 height 10
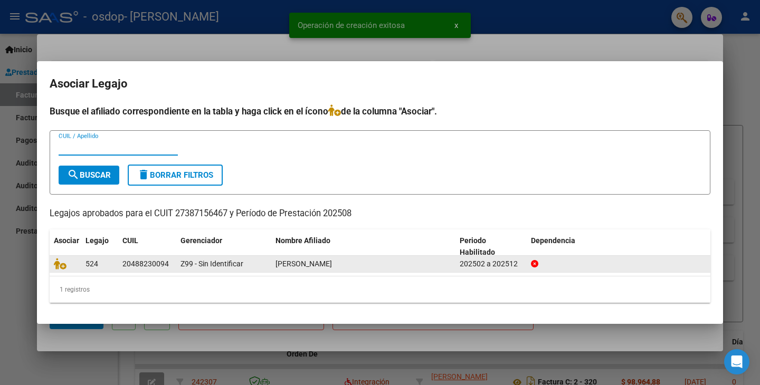
click at [195, 270] on div "Z99 - Sin Identificar" at bounding box center [224, 264] width 87 height 12
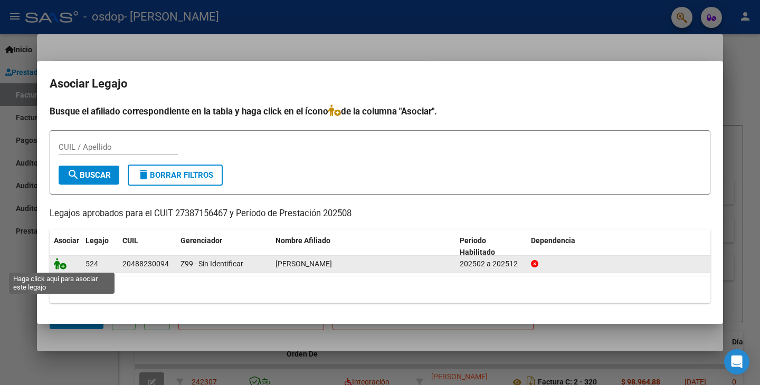
click at [63, 266] on icon at bounding box center [60, 264] width 13 height 12
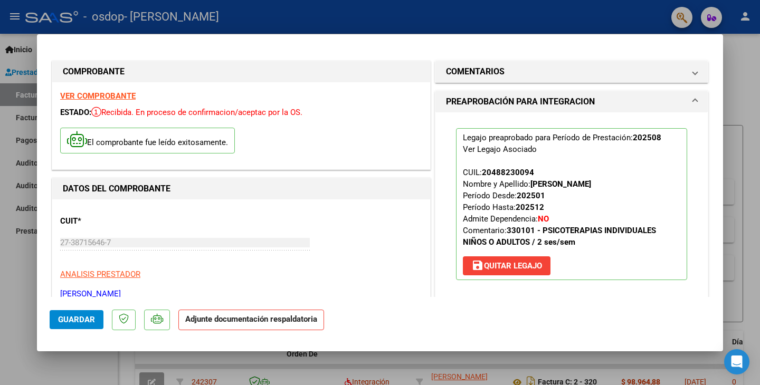
click at [307, 322] on strong "Adjunte documentación respaldatoria" at bounding box center [251, 320] width 132 height 10
click at [231, 317] on strong "Adjunte documentación respaldatoria" at bounding box center [251, 320] width 132 height 10
click at [559, 72] on mat-panel-title "COMENTARIOS" at bounding box center [565, 71] width 239 height 13
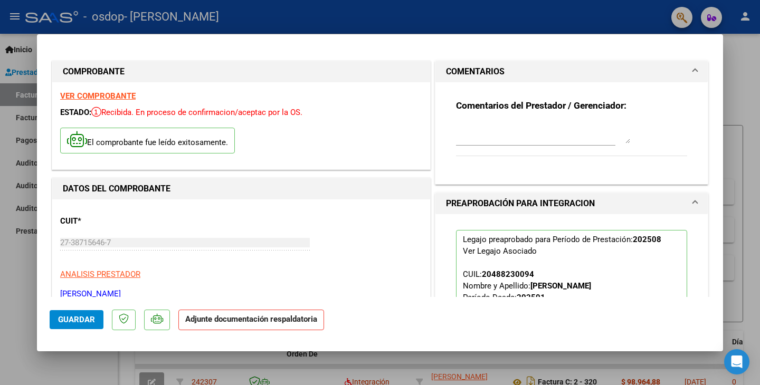
click at [276, 322] on strong "Adjunte documentación respaldatoria" at bounding box center [251, 320] width 132 height 10
click at [280, 356] on div at bounding box center [380, 192] width 760 height 385
type input "$ 0,00"
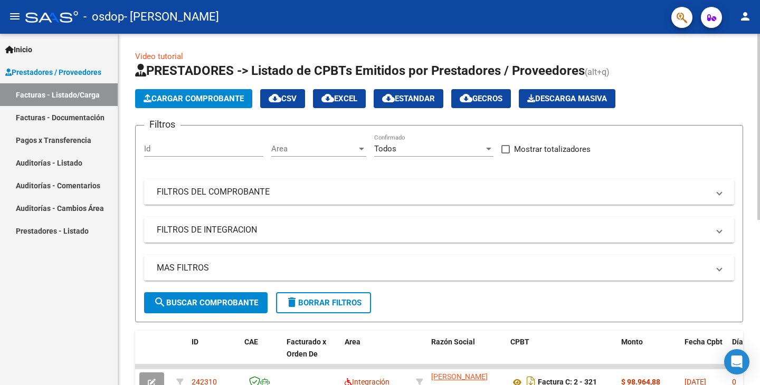
click at [744, 60] on div "Video tutorial PRESTADORES -> Listado de CPBTs Emitidos por Prestadores / Prove…" at bounding box center [439, 366] width 642 height 664
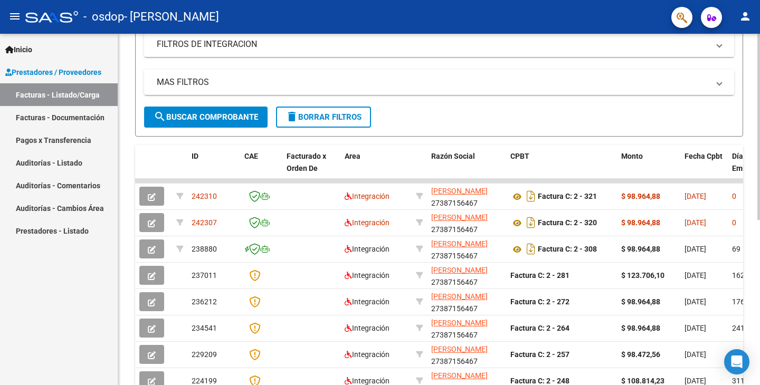
scroll to position [211, 0]
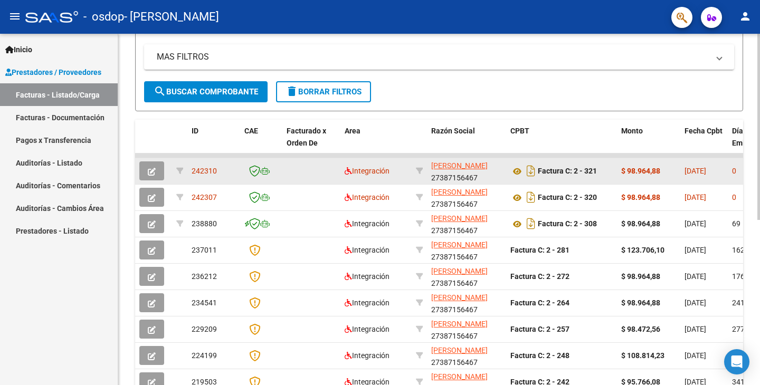
click at [153, 173] on icon "button" at bounding box center [152, 172] width 8 height 8
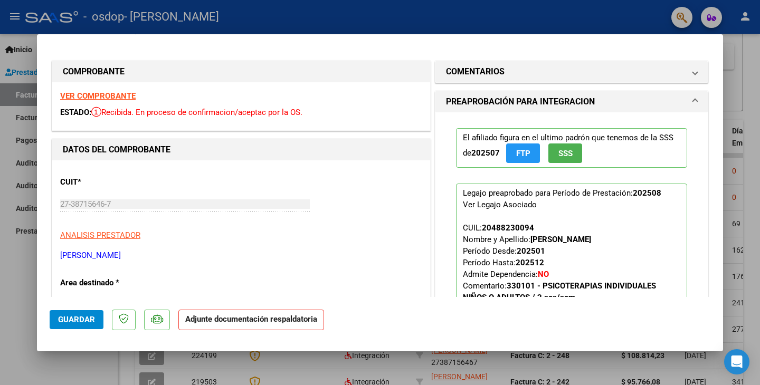
click at [288, 317] on strong "Adjunte documentación respaldatoria" at bounding box center [251, 320] width 132 height 10
click at [258, 319] on strong "Adjunte documentación respaldatoria" at bounding box center [251, 320] width 132 height 10
click at [268, 213] on div "27-38715646-7 Ingresar CUIT" at bounding box center [185, 209] width 250 height 26
click at [441, 222] on div "El afiliado figura en el ultimo padrón que tenemos de la SSS de 202507 FTP SSS …" at bounding box center [571, 236] width 272 height 248
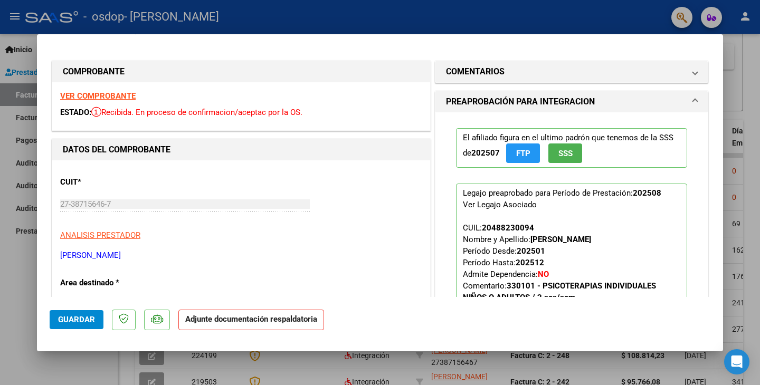
click at [266, 324] on p "Adjunte documentación respaldatoria" at bounding box center [251, 320] width 146 height 21
click at [267, 324] on p "Adjunte documentación respaldatoria" at bounding box center [251, 320] width 146 height 21
click at [545, 99] on h1 "PREAPROBACIÓN PARA INTEGRACION" at bounding box center [520, 102] width 149 height 13
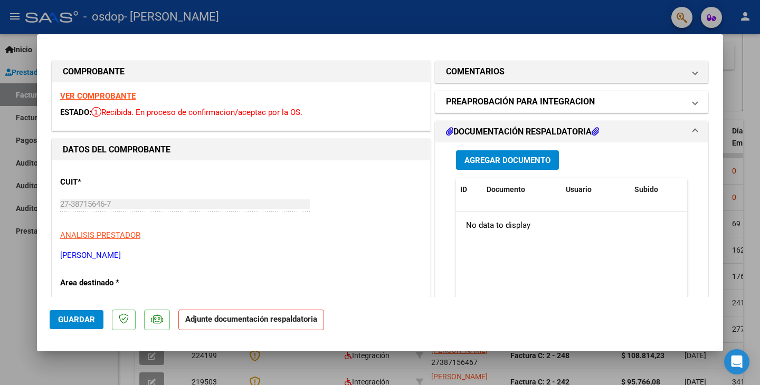
click at [545, 100] on h1 "PREAPROBACIÓN PARA INTEGRACION" at bounding box center [520, 102] width 149 height 13
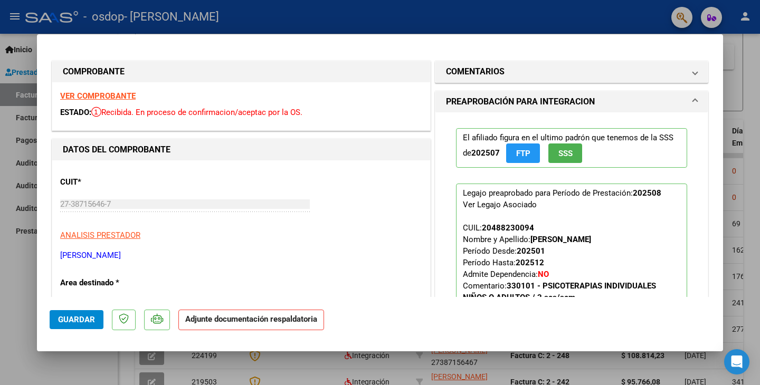
click at [545, 101] on h1 "PREAPROBACIÓN PARA INTEGRACION" at bounding box center [520, 102] width 149 height 13
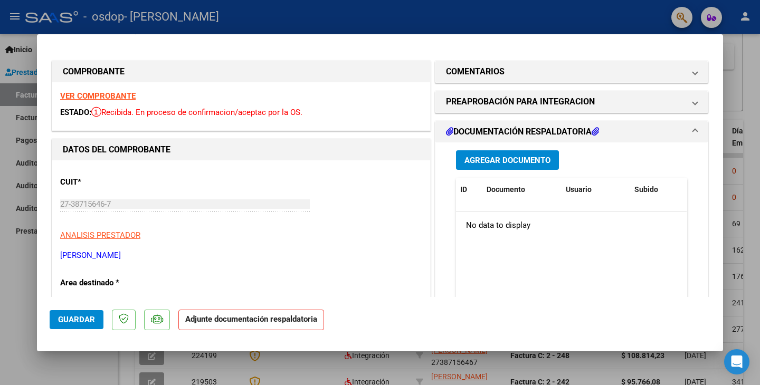
click at [505, 165] on span "Agregar Documento" at bounding box center [508, 161] width 86 height 10
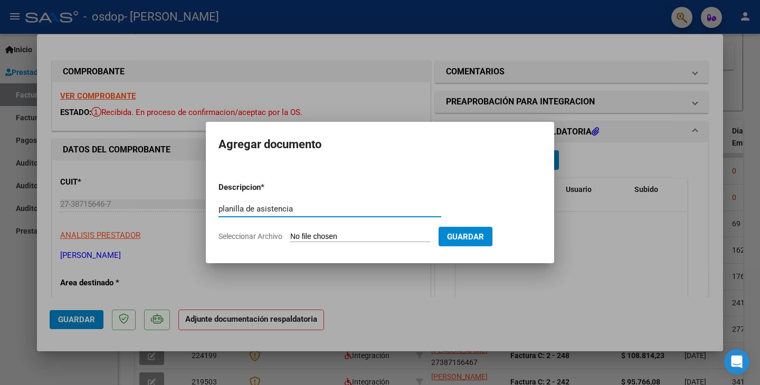
type input "planilla de asistencia"
click at [484, 235] on span "Guardar" at bounding box center [465, 237] width 37 height 10
click at [393, 235] on input "Seleccionar Archivo" at bounding box center [360, 237] width 140 height 10
type input "C:\fakepath\Planilla [PERSON_NAME].pdf"
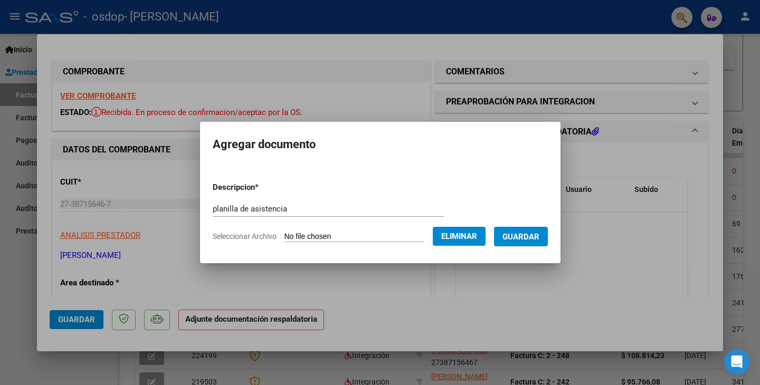
click at [523, 239] on span "Guardar" at bounding box center [521, 237] width 37 height 10
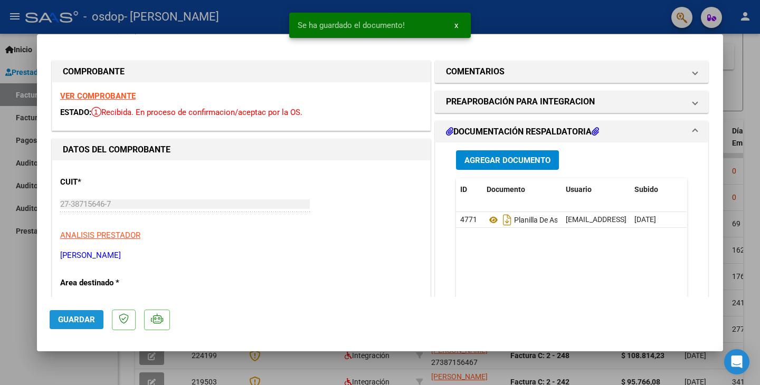
click at [69, 323] on span "Guardar" at bounding box center [76, 320] width 37 height 10
type input "$ 0,00"
